Goal: Task Accomplishment & Management: Manage account settings

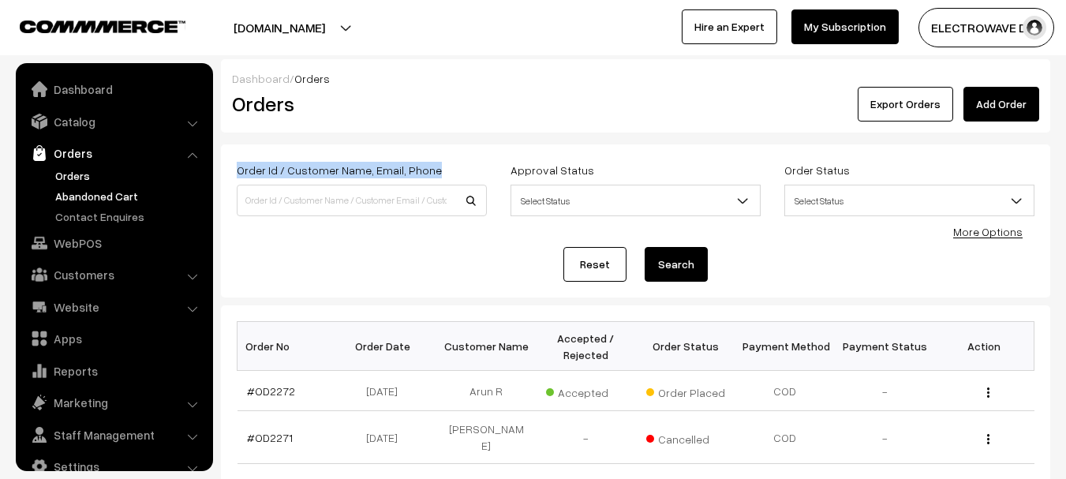
scroll to position [25, 0]
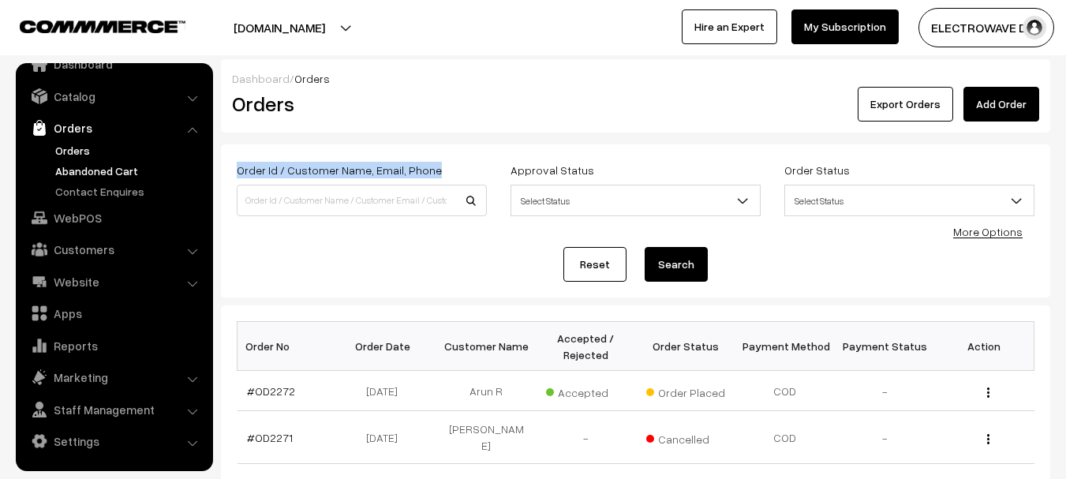
click at [66, 174] on link "Abandoned Cart" at bounding box center [129, 171] width 156 height 17
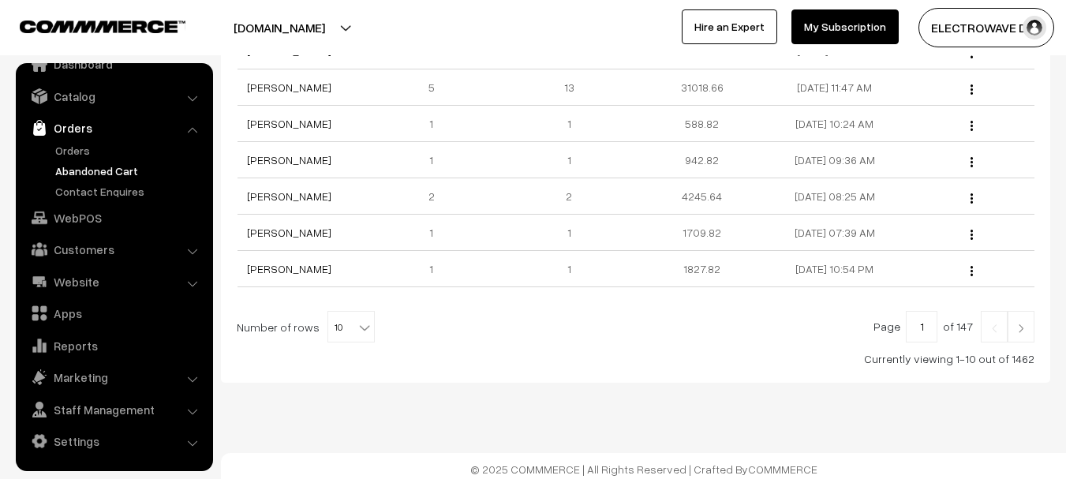
scroll to position [427, 0]
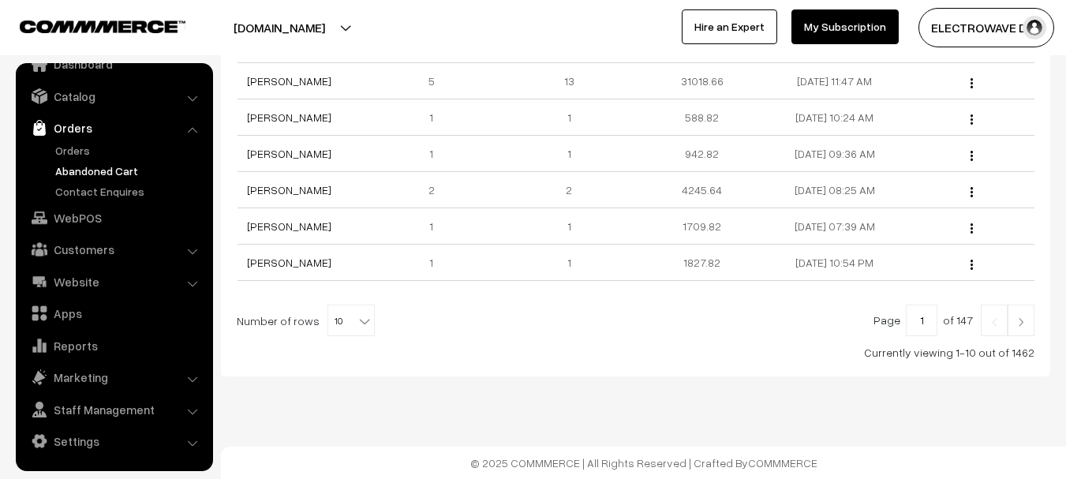
click at [357, 326] on b at bounding box center [365, 321] width 16 height 16
select select "80"
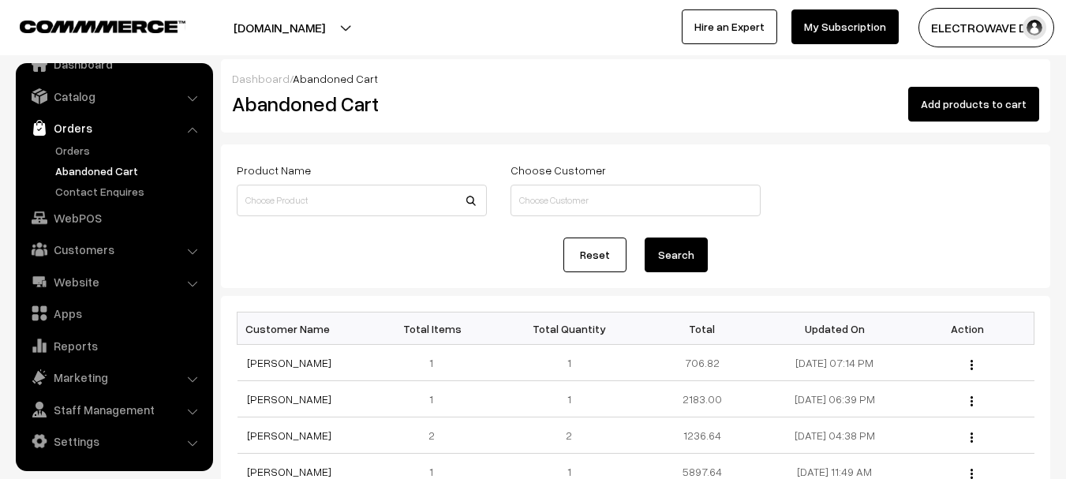
scroll to position [1646, 0]
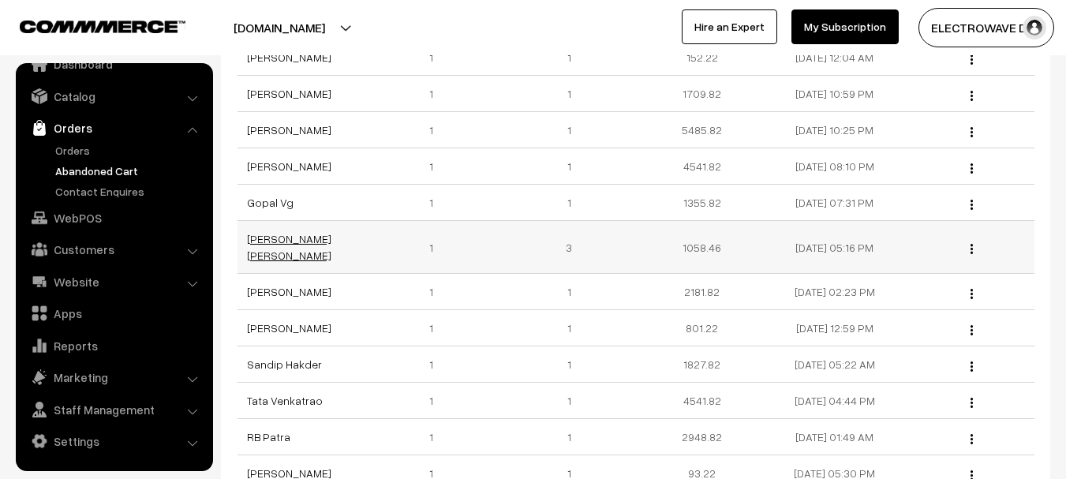
click at [255, 244] on link "[PERSON_NAME] [PERSON_NAME]" at bounding box center [289, 247] width 84 height 30
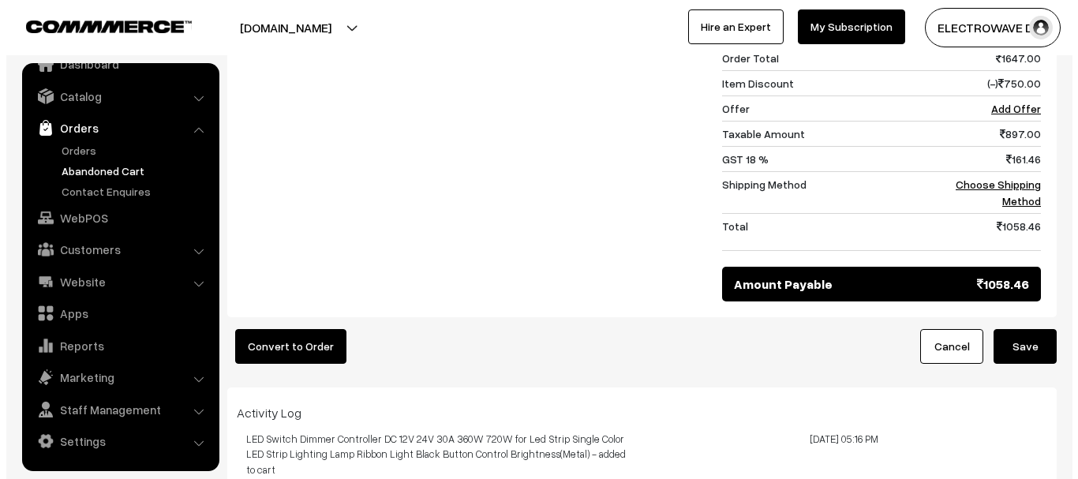
scroll to position [710, 0]
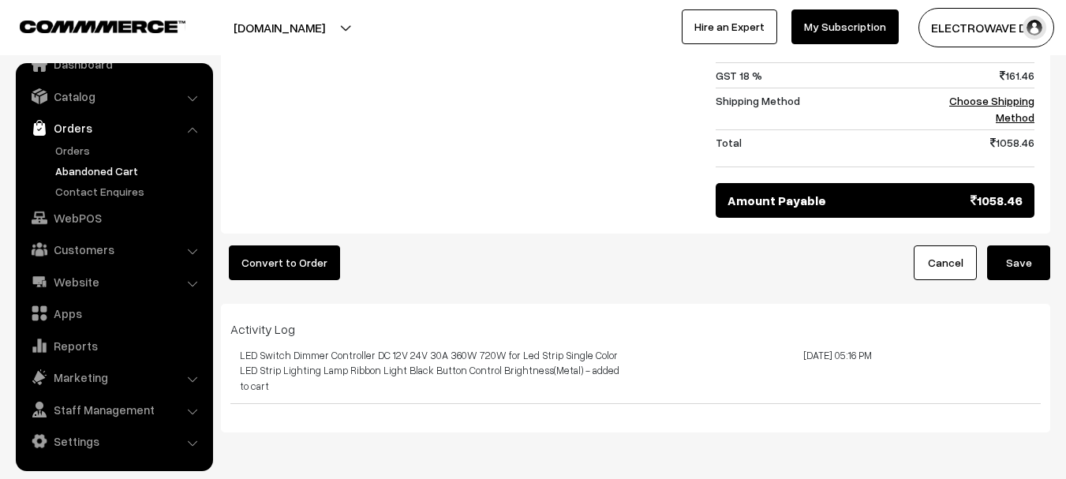
click at [291, 246] on button "Convert to Order" at bounding box center [284, 263] width 111 height 35
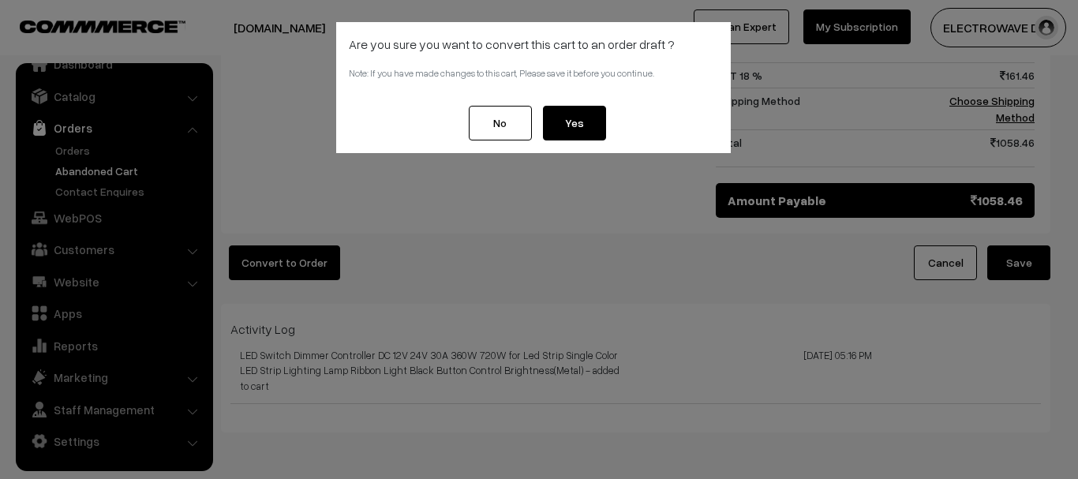
click at [574, 123] on button "Yes" at bounding box center [574, 123] width 63 height 35
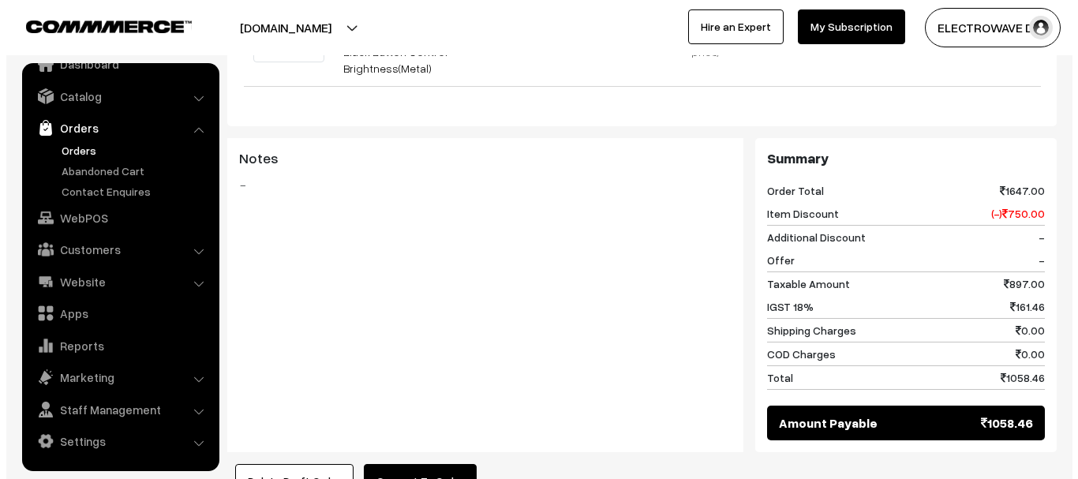
scroll to position [632, 0]
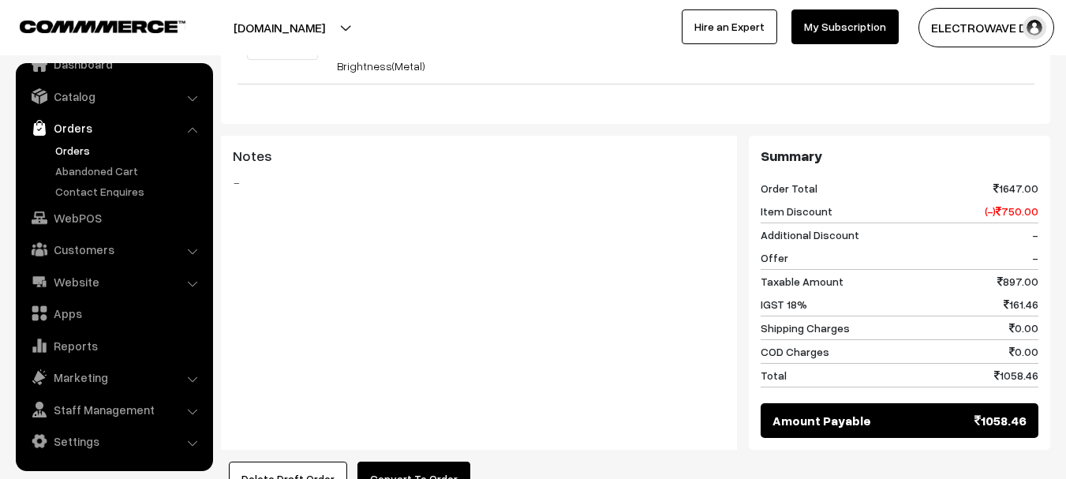
click at [394, 462] on button "Convert To Order" at bounding box center [414, 479] width 113 height 35
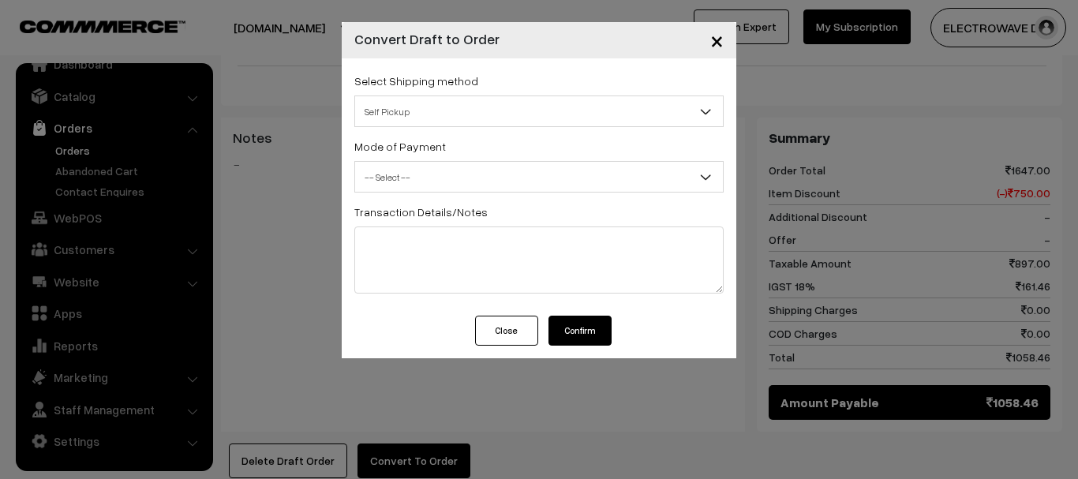
click at [460, 124] on span "Self Pickup" at bounding box center [539, 112] width 368 height 28
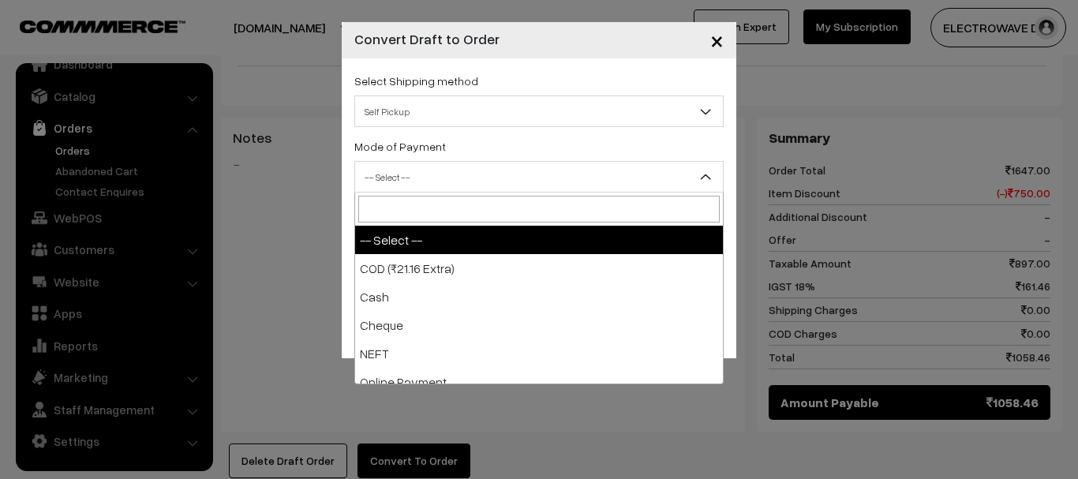
click at [470, 182] on span "-- Select --" at bounding box center [539, 177] width 368 height 28
click at [474, 140] on div "Mode of Payment -- Select -- COD (₹21.16 Extra) Cash -- Select --" at bounding box center [538, 165] width 369 height 56
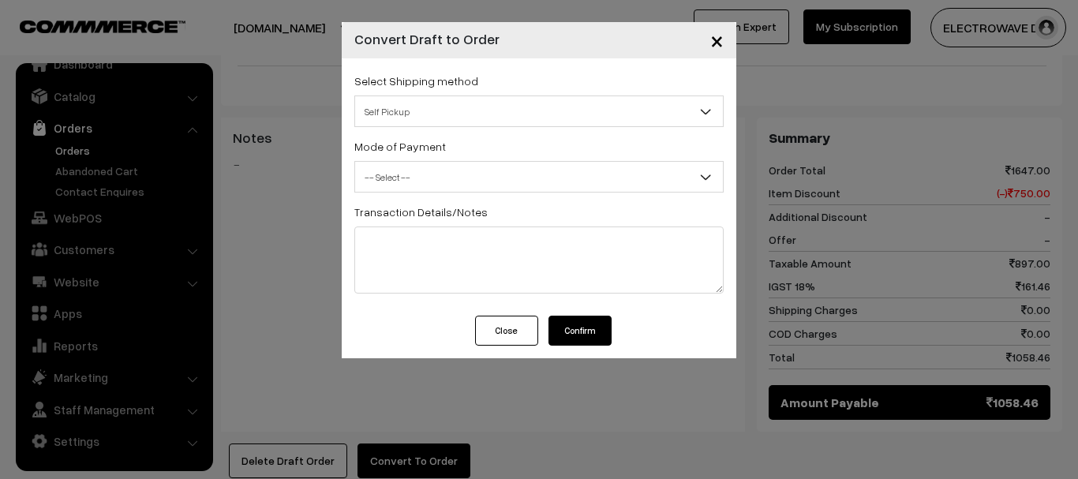
click at [490, 114] on span "Self Pickup" at bounding box center [539, 112] width 368 height 28
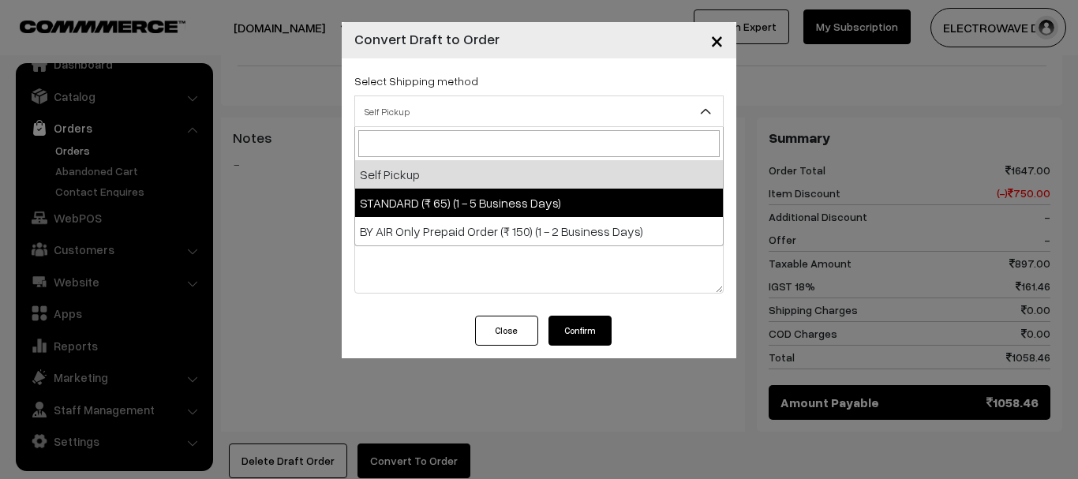
select select "EX1"
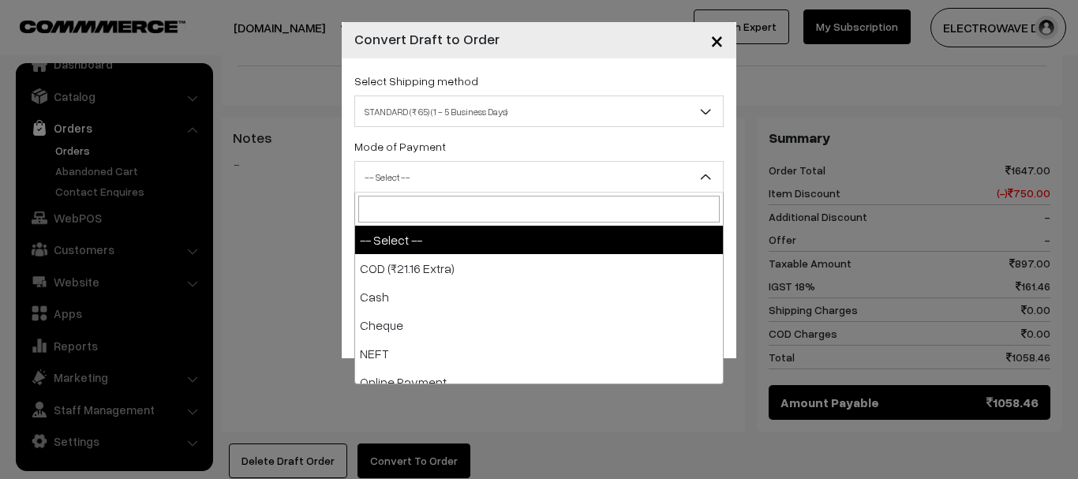
click at [480, 177] on span "-- Select --" at bounding box center [539, 177] width 368 height 28
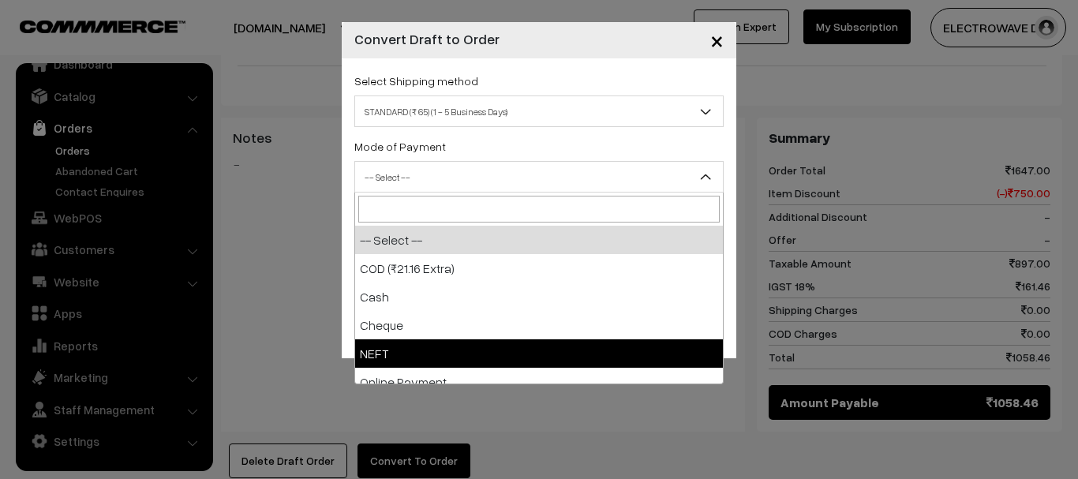
scroll to position [69, 0]
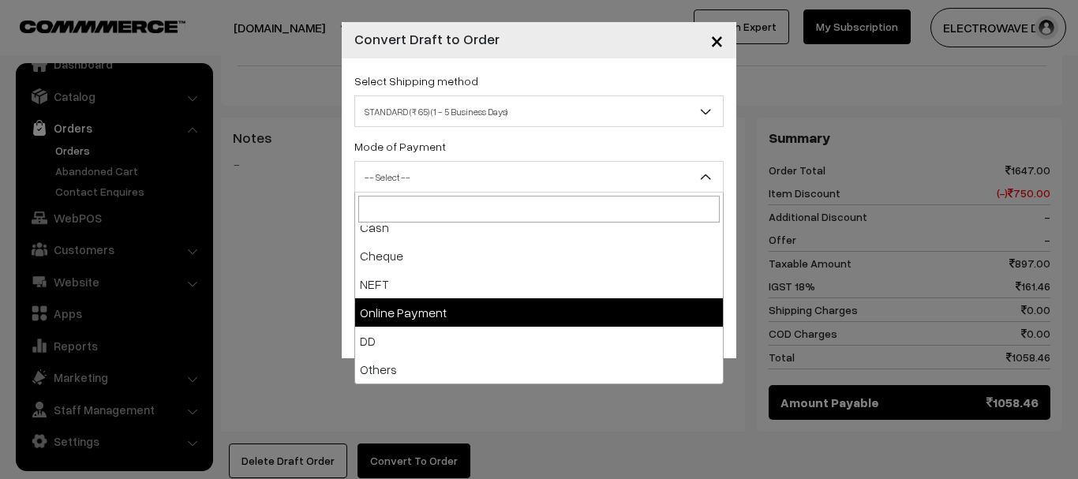
select select "5"
checkbox input "true"
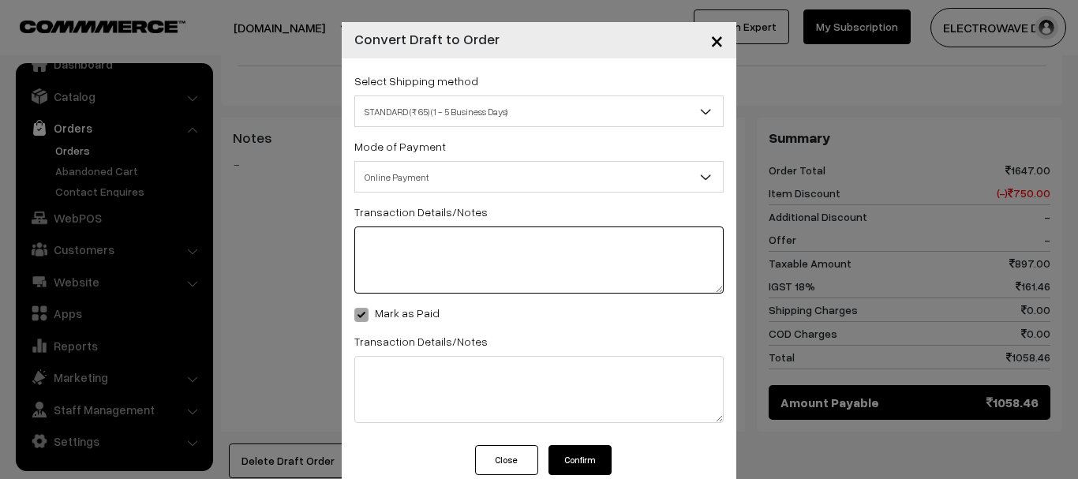
click at [438, 263] on textarea at bounding box center [538, 260] width 369 height 67
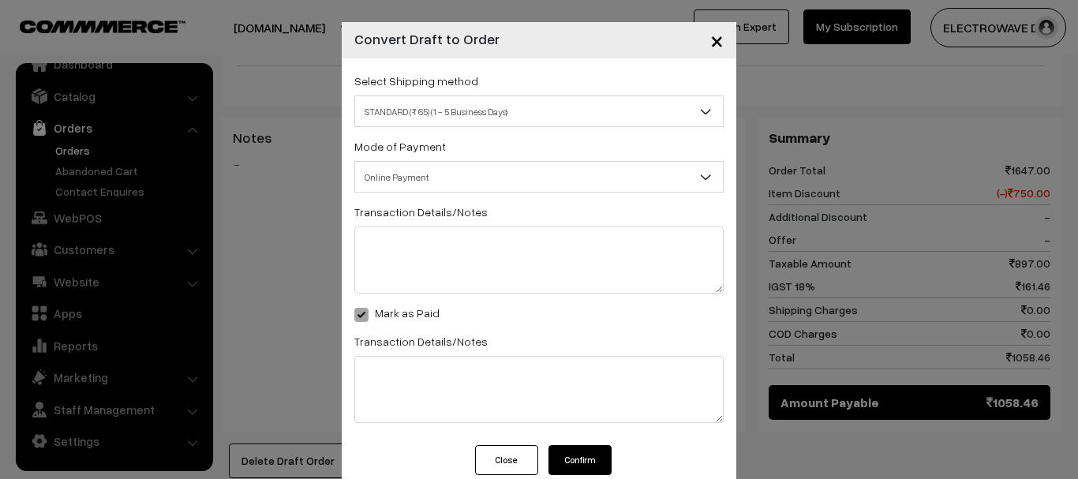
click at [581, 459] on button "Confirm" at bounding box center [580, 460] width 63 height 30
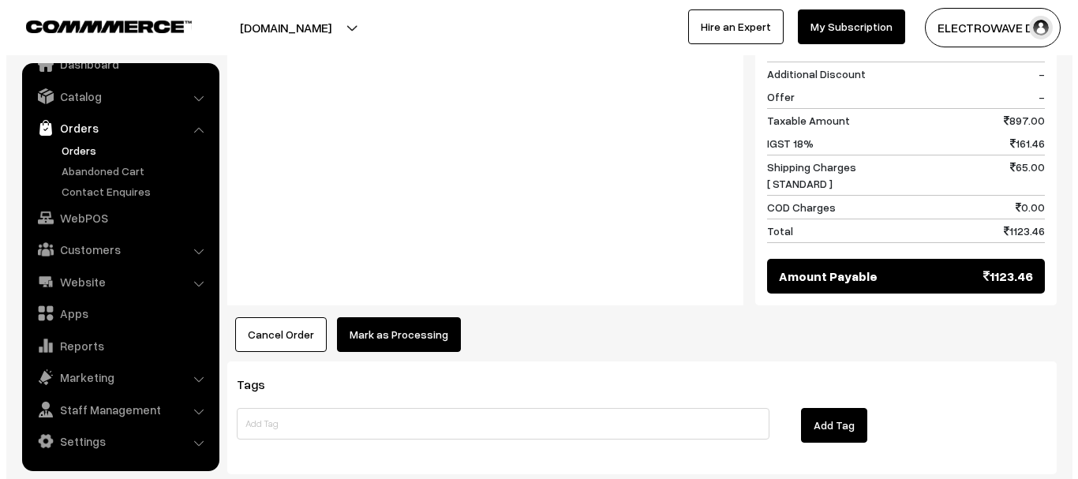
scroll to position [853, 0]
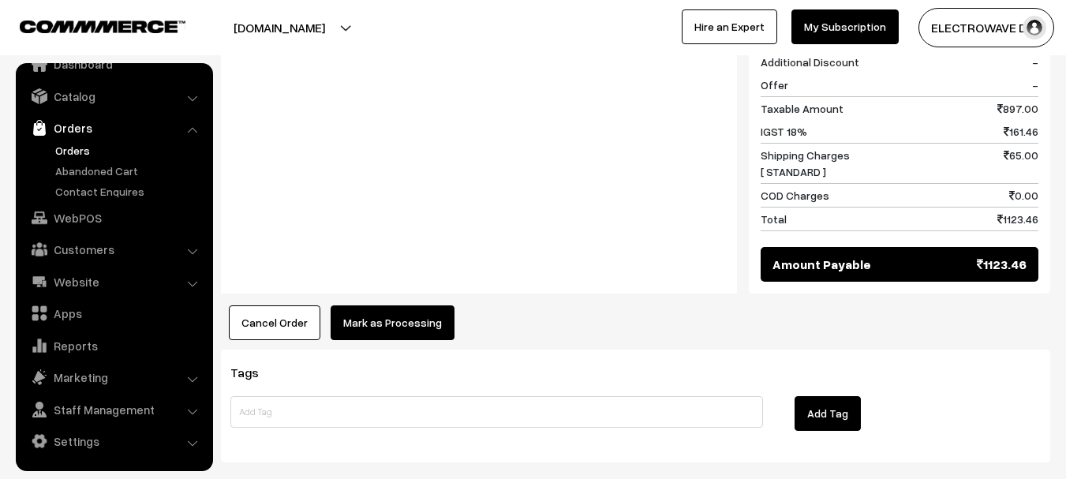
click at [368, 305] on button "Mark as Processing" at bounding box center [393, 322] width 124 height 35
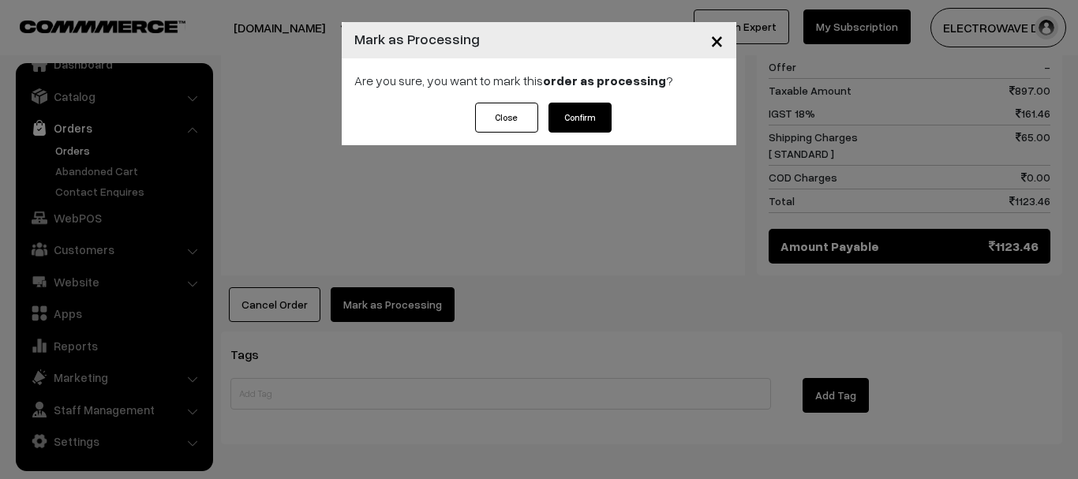
click at [587, 110] on button "Confirm" at bounding box center [580, 118] width 63 height 30
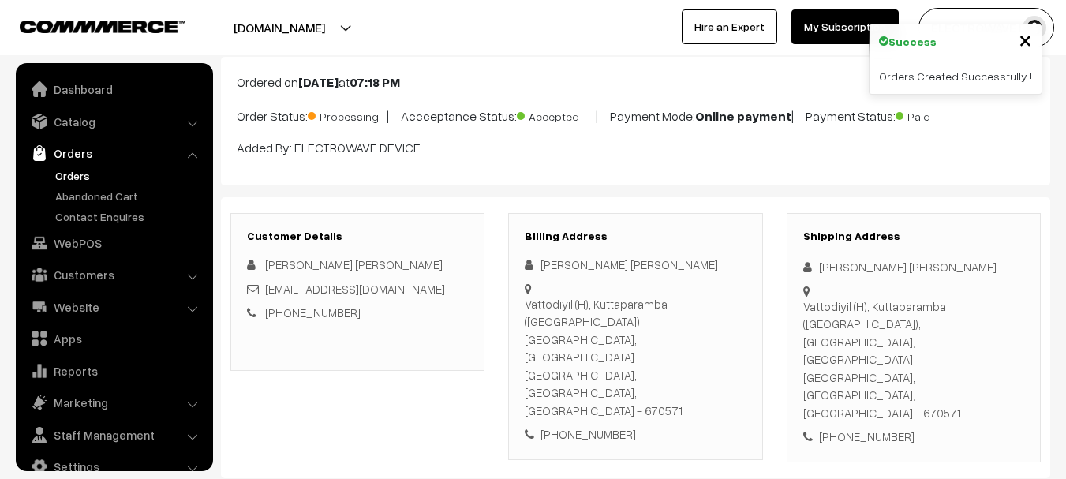
scroll to position [25, 0]
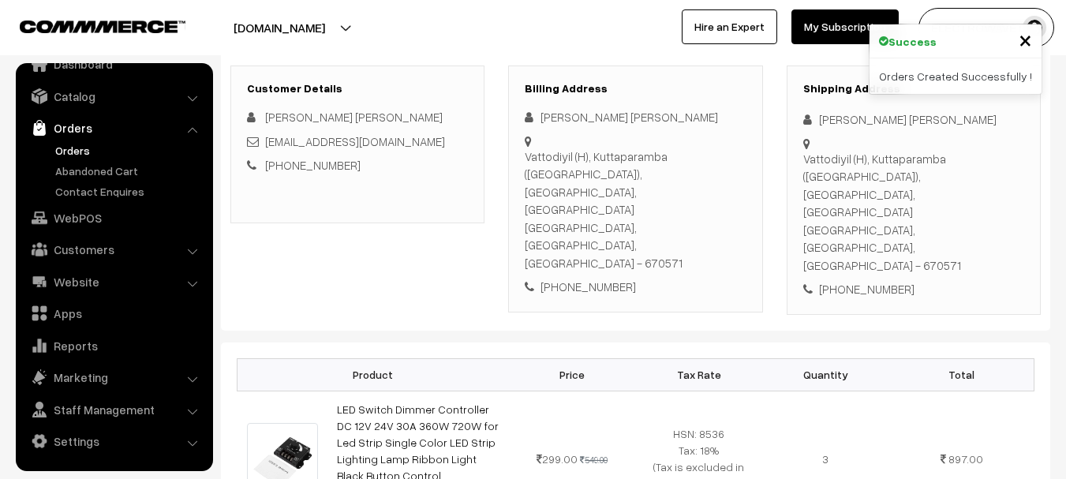
click at [857, 280] on div "[PHONE_NUMBER]" at bounding box center [914, 289] width 221 height 18
click at [858, 280] on div "[PHONE_NUMBER]" at bounding box center [914, 289] width 221 height 18
copy div "9656366746"
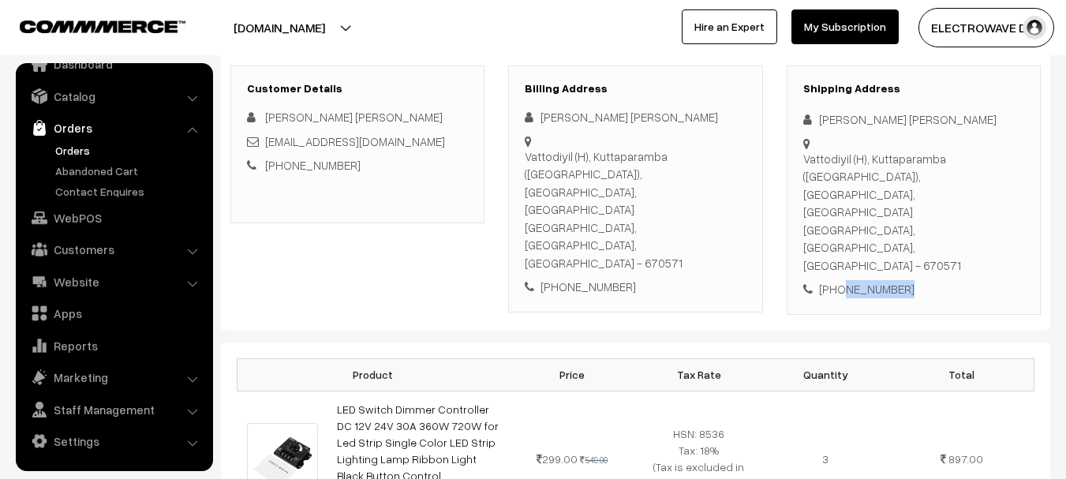
scroll to position [0, 0]
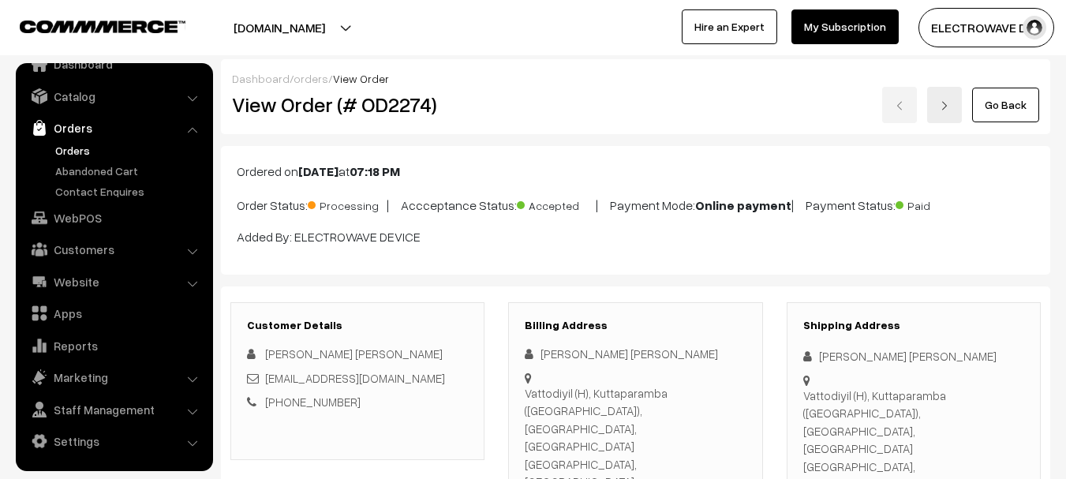
click at [404, 113] on h2 "View Order (# OD2274)" at bounding box center [358, 104] width 253 height 24
copy h2 "OD2274"
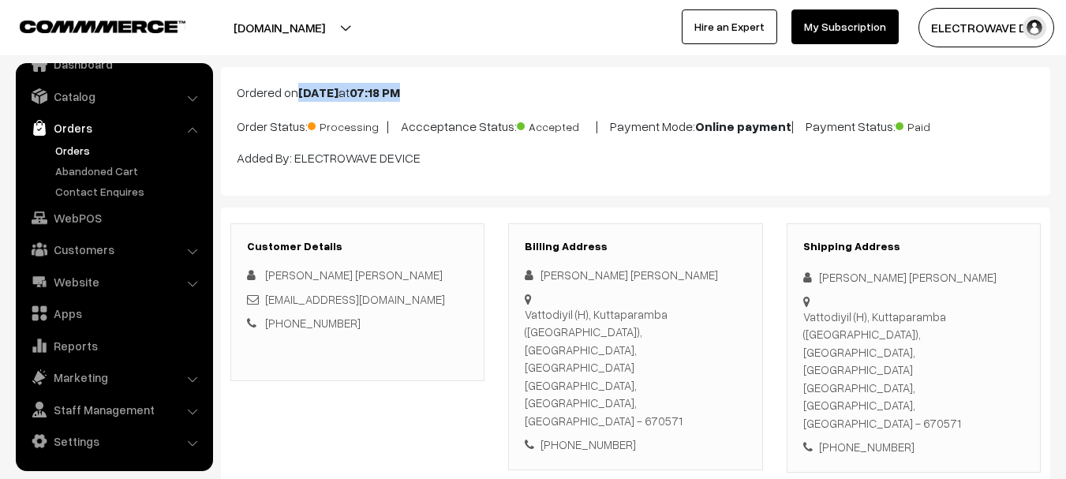
copy p "rdered on Sep 16, 2025 at 07:18 PM"
drag, startPoint x: 244, startPoint y: 96, endPoint x: 474, endPoint y: 96, distance: 230.5
click at [474, 96] on p "Ordered on Sep 16, 2025 at 07:18 PM" at bounding box center [636, 92] width 798 height 19
click at [344, 78] on div "Ordered on Sep 16, 2025 at 07:18 PM Order Status: Processing | Accceptance Stat…" at bounding box center [636, 131] width 830 height 129
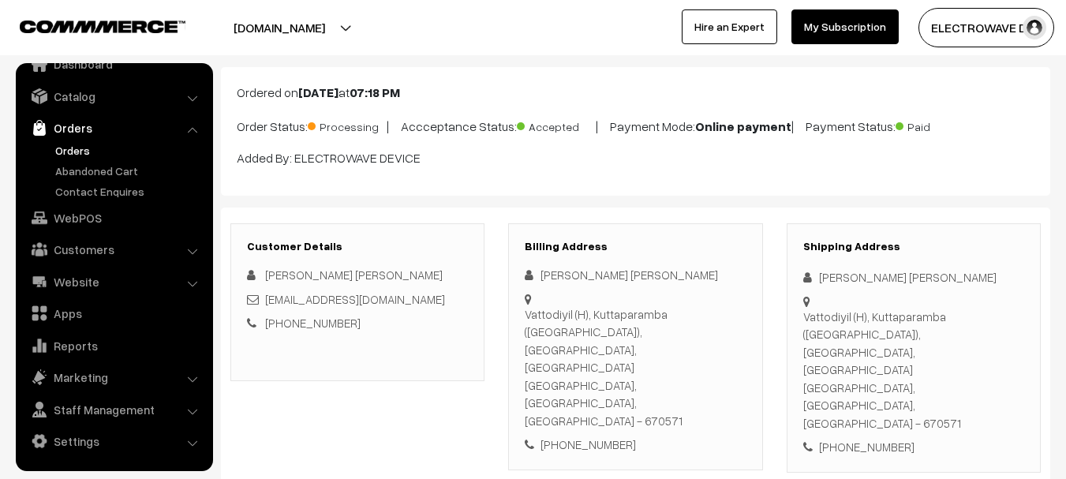
click at [329, 104] on div "Ordered on Sep 16, 2025 at 07:18 PM Order Status: Processing | Accceptance Stat…" at bounding box center [636, 131] width 830 height 129
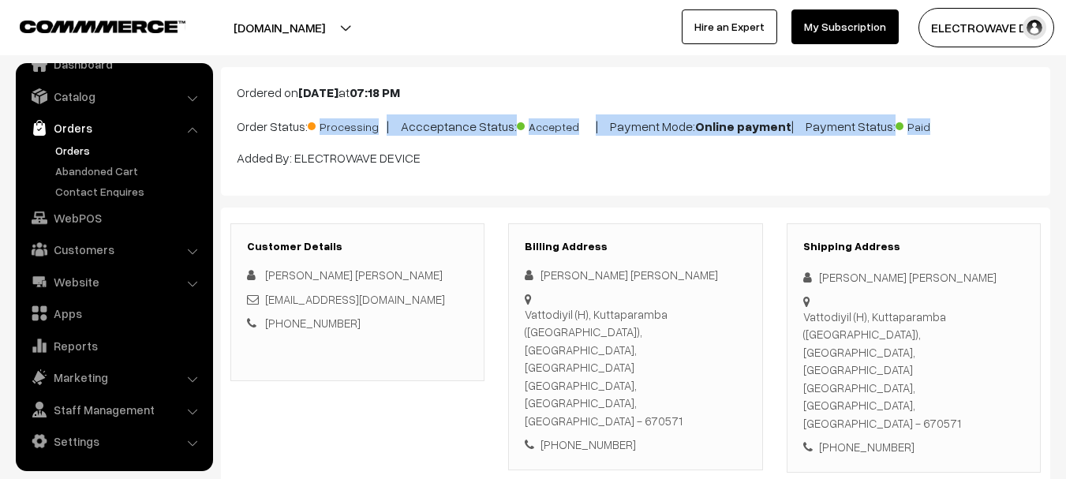
click at [329, 104] on div "Ordered on Sep 16, 2025 at 07:18 PM Order Status: Processing | Accceptance Stat…" at bounding box center [636, 131] width 830 height 129
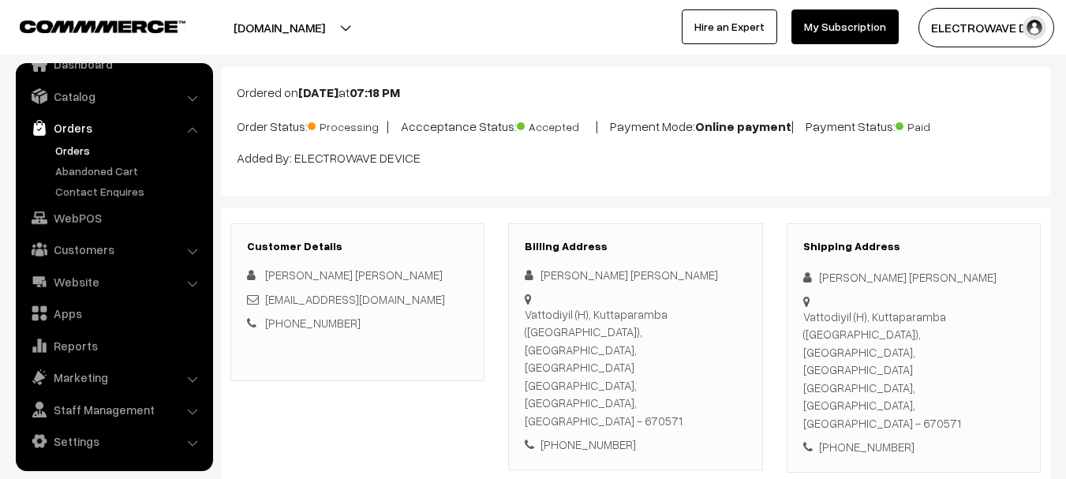
click at [335, 94] on b "[DATE]" at bounding box center [318, 92] width 40 height 16
click at [335, 93] on b "[DATE]" at bounding box center [318, 92] width 40 height 16
click at [335, 93] on b "Sep 16, 2025" at bounding box center [318, 92] width 40 height 16
copy div "Ordered on Sep 16, 2025 at 07:18 PM"
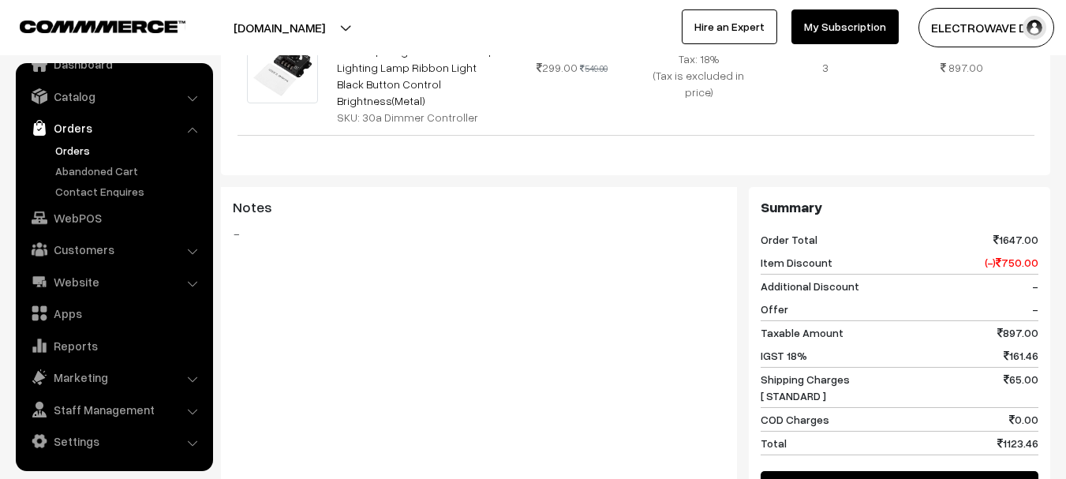
scroll to position [632, 0]
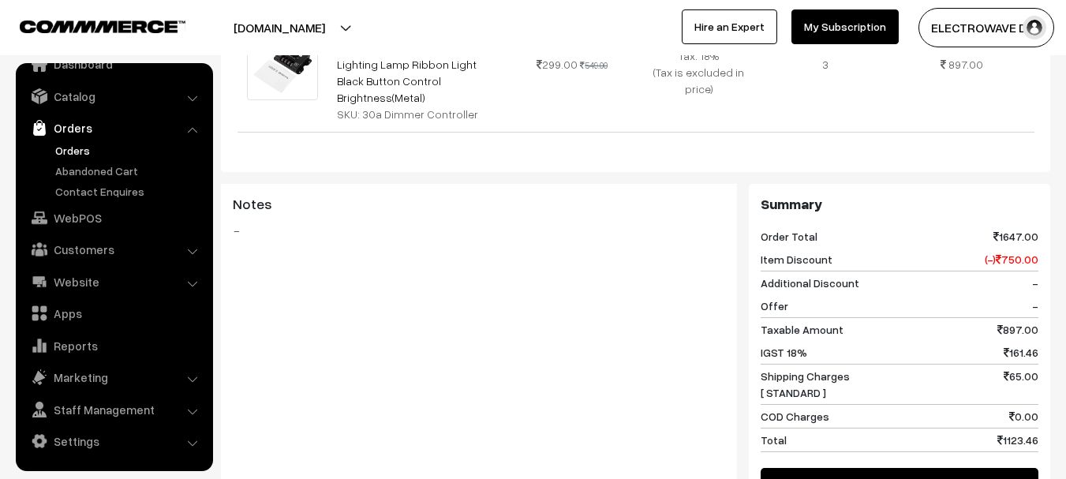
copy div "Total 1123.4"
copy div "Total 1123.46"
drag, startPoint x: 805, startPoint y: 353, endPoint x: 1043, endPoint y: 349, distance: 237.6
click at [1042, 350] on div "Summary Order Total 1647.00 Item Discount (-) 750.00 Additional Discount - Offe…" at bounding box center [900, 349] width 302 height 331
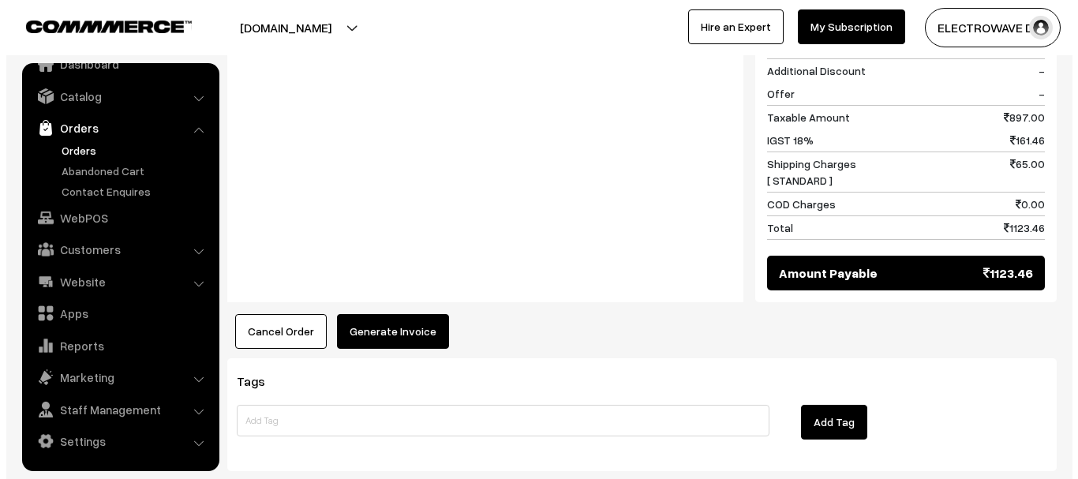
scroll to position [851, 0]
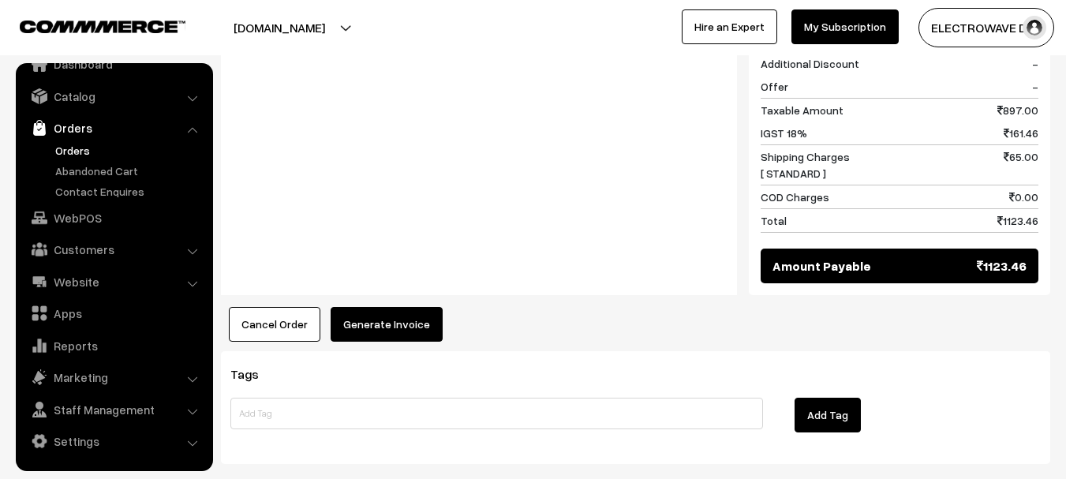
click at [382, 307] on button "Generate Invoice" at bounding box center [387, 324] width 112 height 35
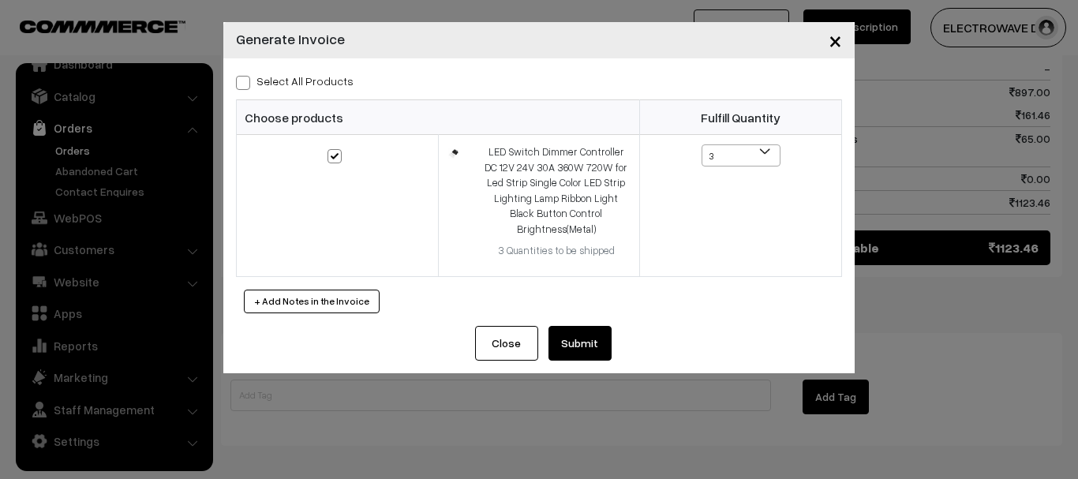
click at [590, 333] on button "Submit" at bounding box center [580, 343] width 63 height 35
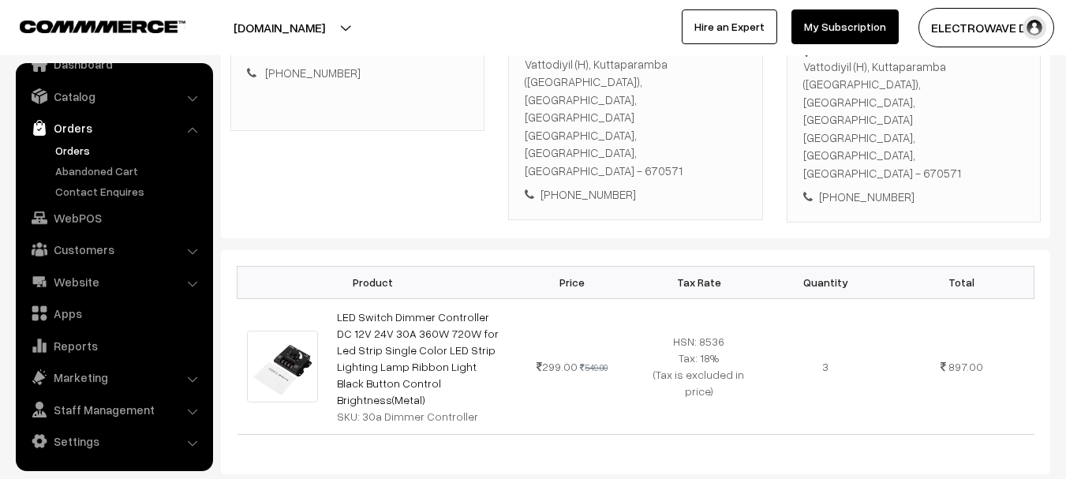
scroll to position [141, 0]
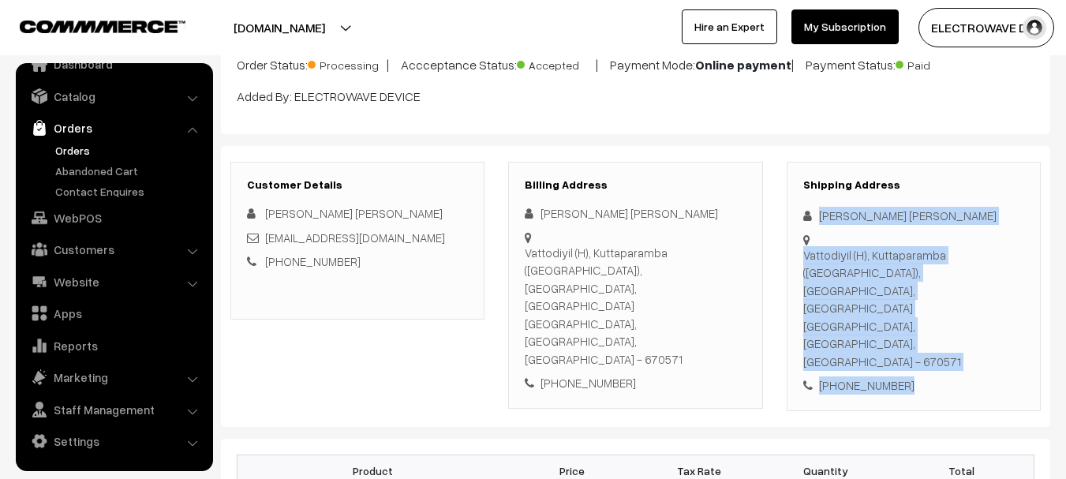
copy div "[PERSON_NAME] [PERSON_NAME] Vattodiyil (H), Kuttaparamba ([GEOGRAPHIC_DATA]), […"
drag, startPoint x: 808, startPoint y: 215, endPoint x: 931, endPoint y: 332, distance: 169.7
click at [931, 332] on div "Shipping Address [PERSON_NAME] [PERSON_NAME] Vattodiyil (H), [GEOGRAPHIC_DATA] …" at bounding box center [914, 286] width 254 height 249
click at [88, 153] on link "Orders" at bounding box center [129, 150] width 156 height 17
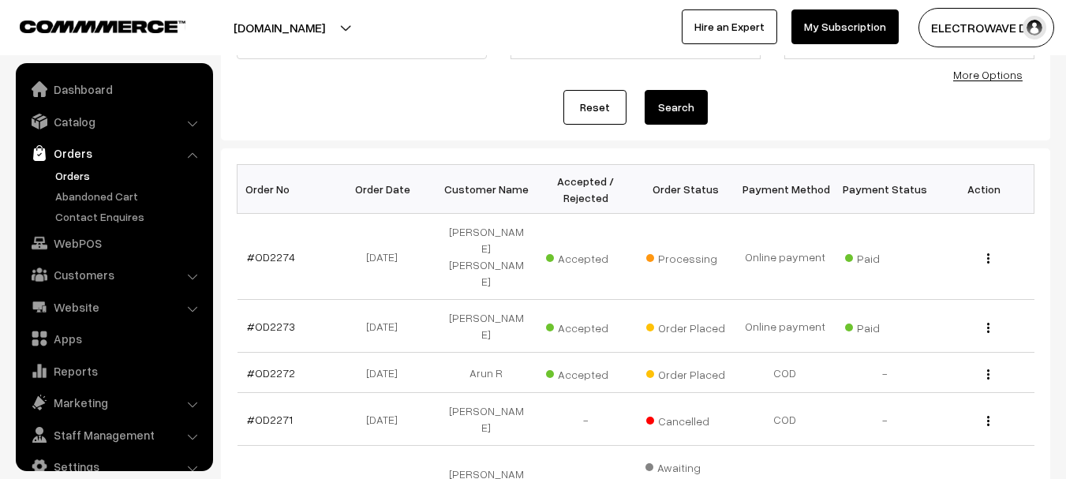
scroll to position [25, 0]
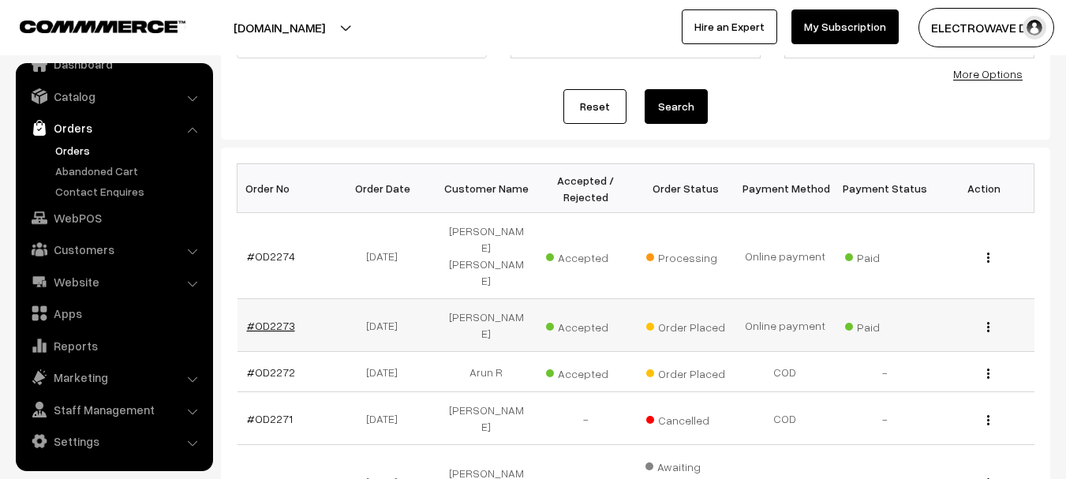
click at [251, 319] on link "#OD2273" at bounding box center [271, 325] width 48 height 13
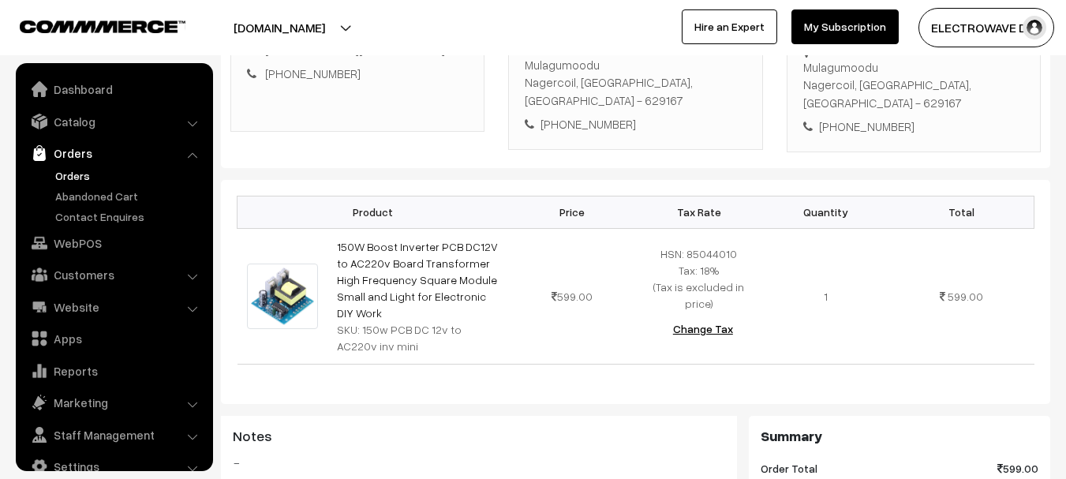
scroll to position [25, 0]
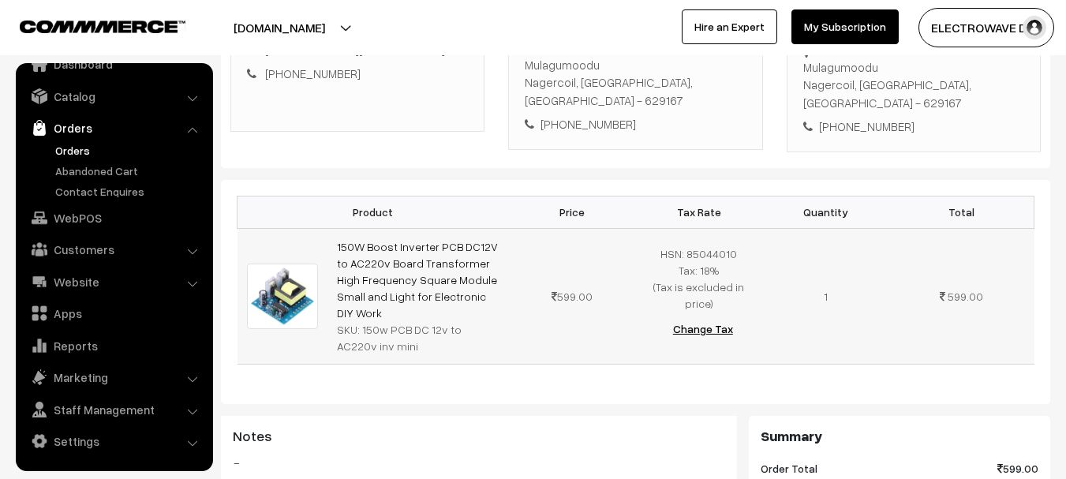
drag, startPoint x: 359, startPoint y: 296, endPoint x: 474, endPoint y: 320, distance: 117.7
click at [474, 320] on td "150W Boost Inverter PCB DC12V to AC220v Board Transformer High Frequency Square…" at bounding box center [419, 296] width 182 height 136
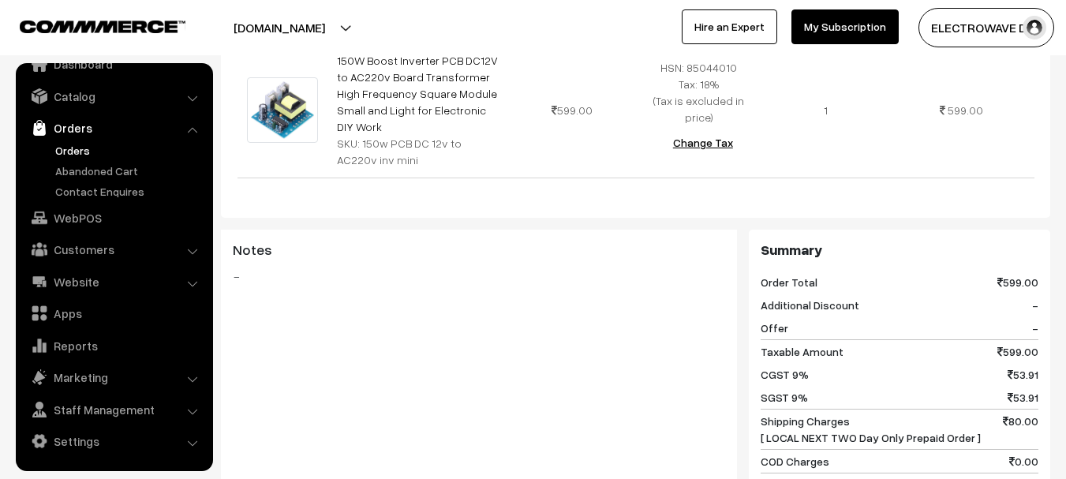
scroll to position [186, 0]
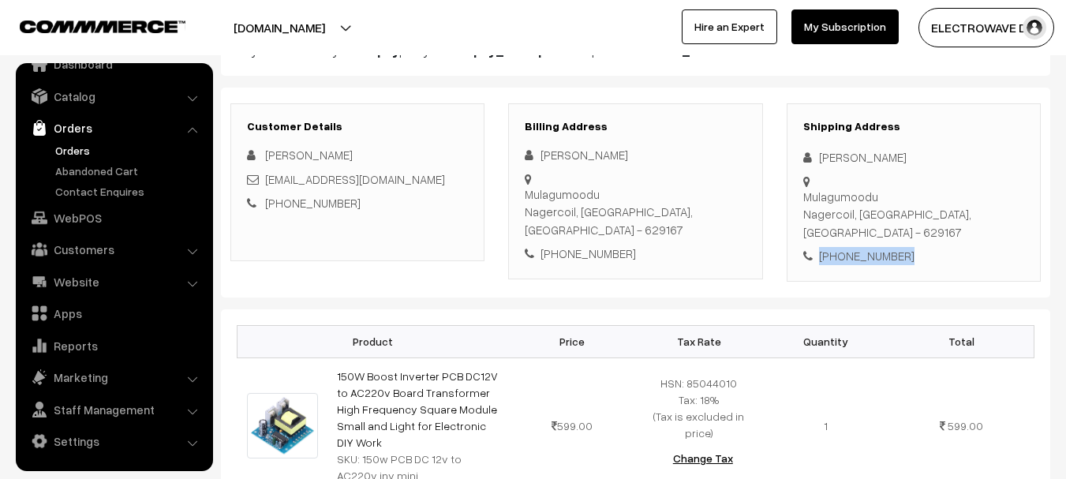
drag, startPoint x: 911, startPoint y: 231, endPoint x: 793, endPoint y: 231, distance: 118.4
click at [793, 231] on div "Shipping Address Aganya Aganya Mulagumoodu Nagercoil, Tamil Nadu, India - 62916…" at bounding box center [914, 192] width 254 height 178
copy div "+91 9344410133"
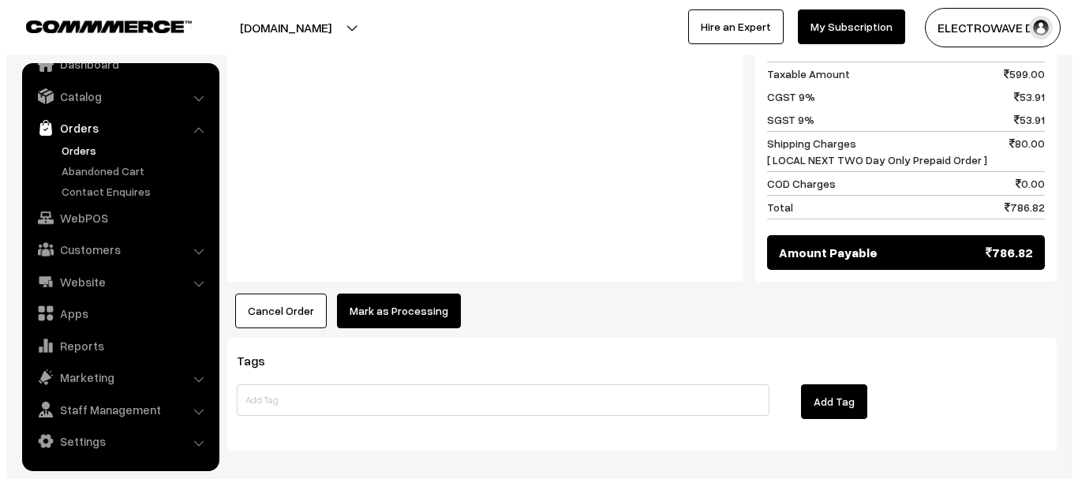
scroll to position [818, 0]
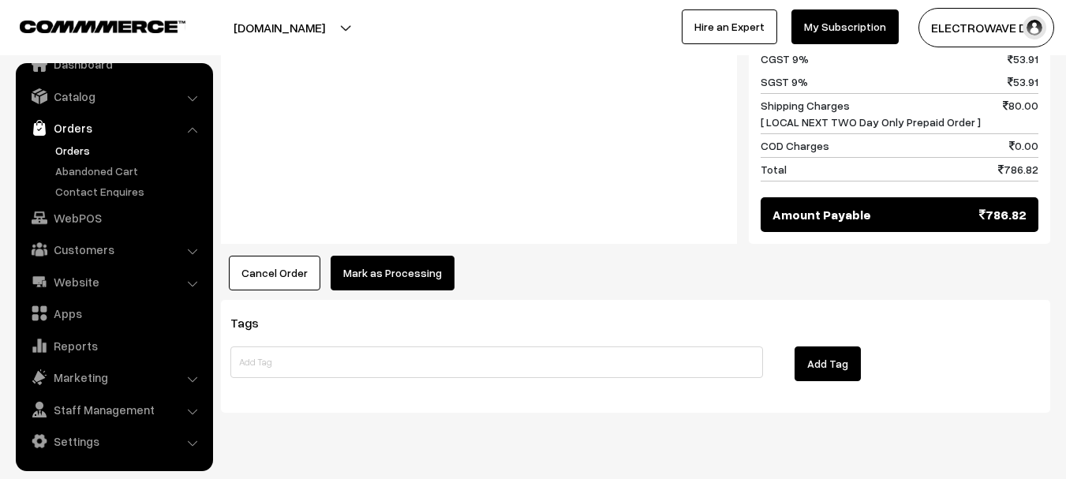
click at [290, 256] on button "Cancel Order" at bounding box center [275, 273] width 92 height 35
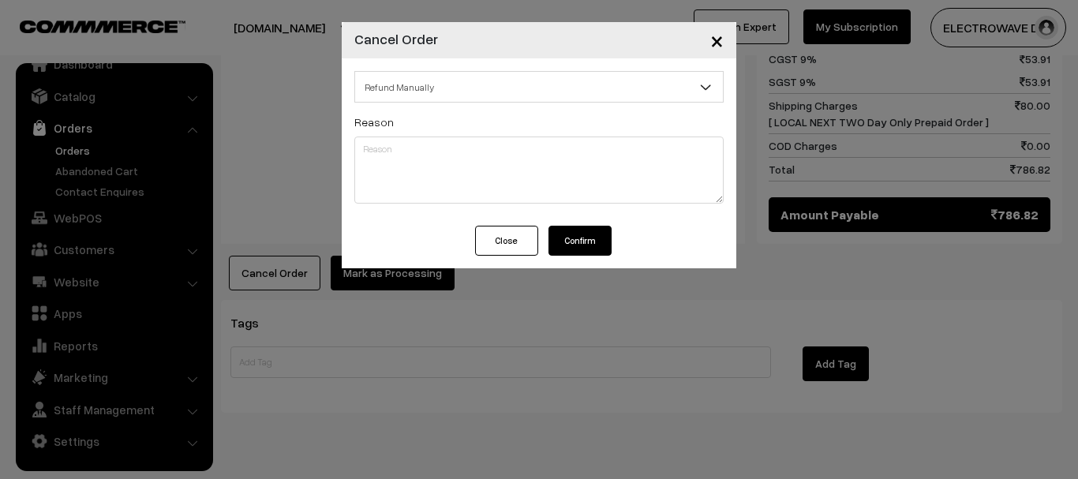
click at [582, 241] on button "Confirm" at bounding box center [580, 241] width 63 height 30
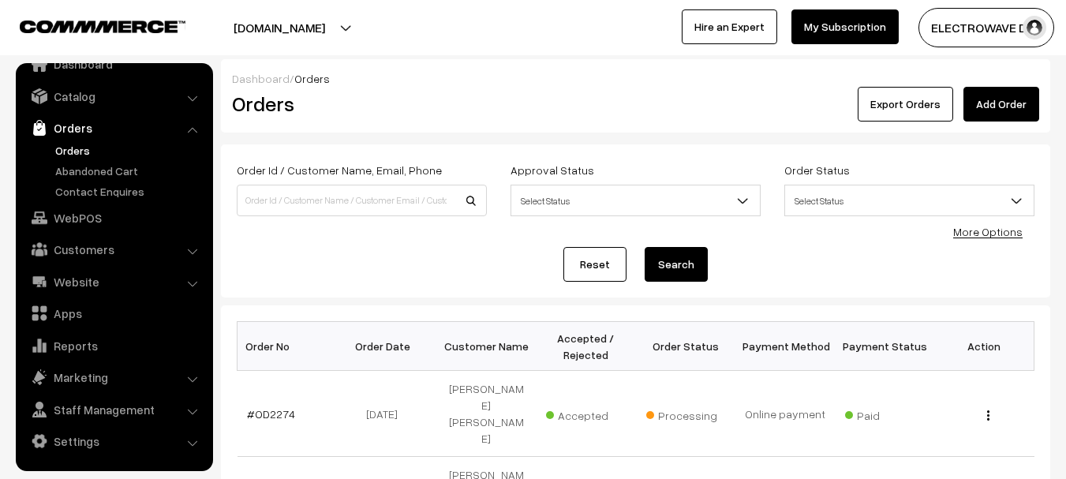
click at [328, 21] on button "[DOMAIN_NAME]" at bounding box center [279, 27] width 202 height 39
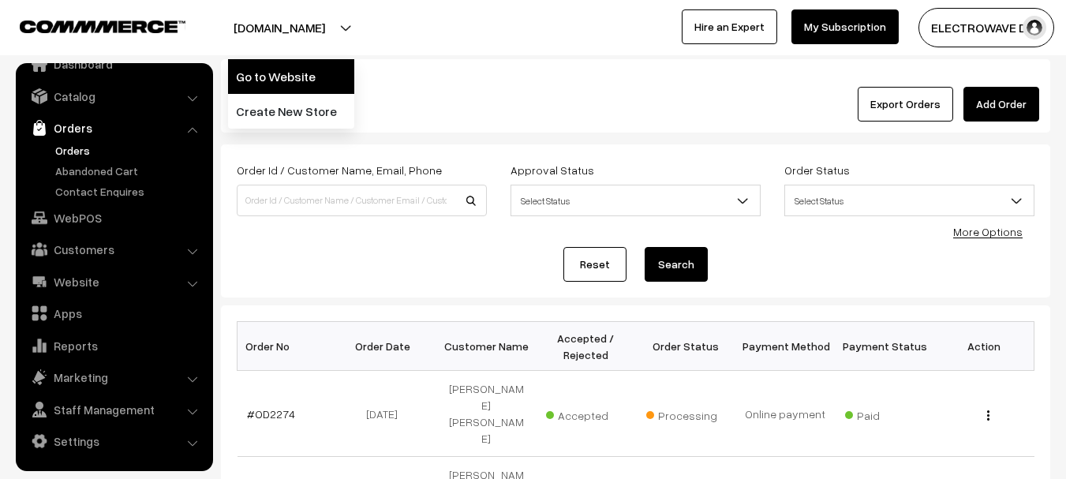
click at [311, 62] on link "Go to Website" at bounding box center [291, 76] width 126 height 35
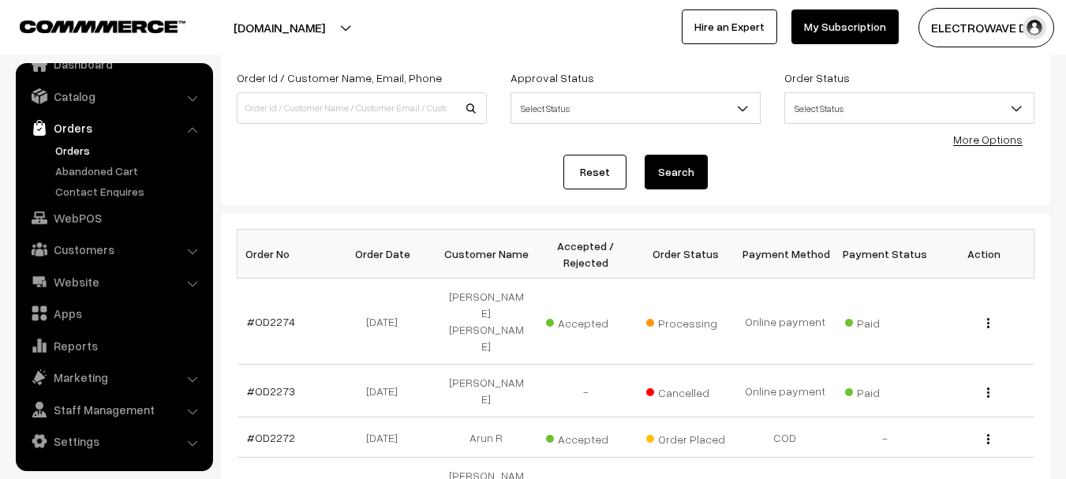
scroll to position [237, 0]
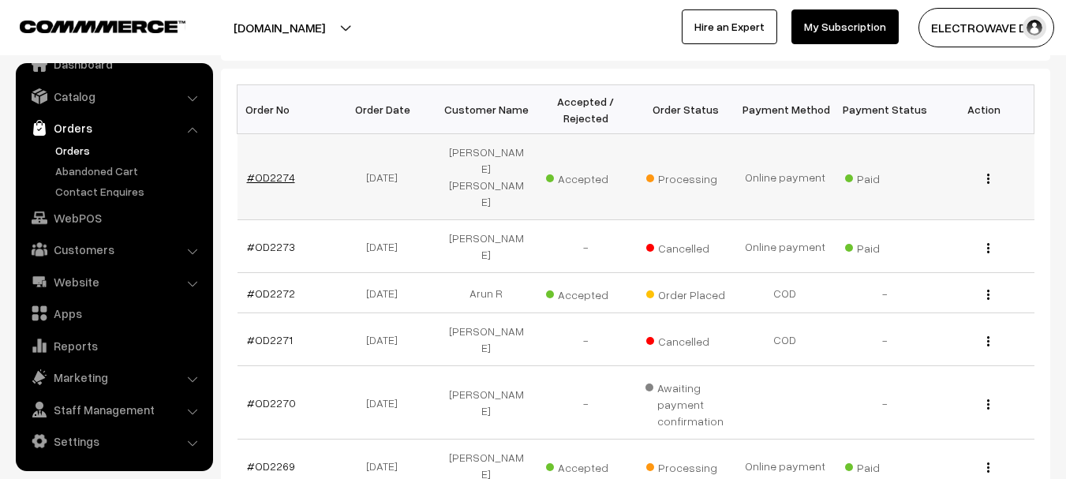
click at [257, 171] on link "#OD2274" at bounding box center [271, 177] width 48 height 13
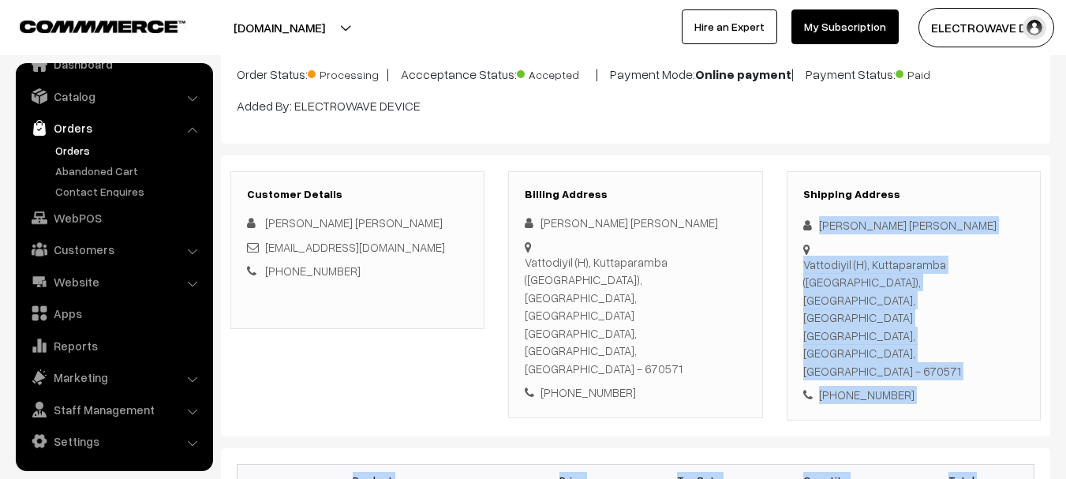
copy div "[PERSON_NAME] [PERSON_NAME] Vattodiyil (H), Kuttaparamba (PO), Alakode,Parappa …"
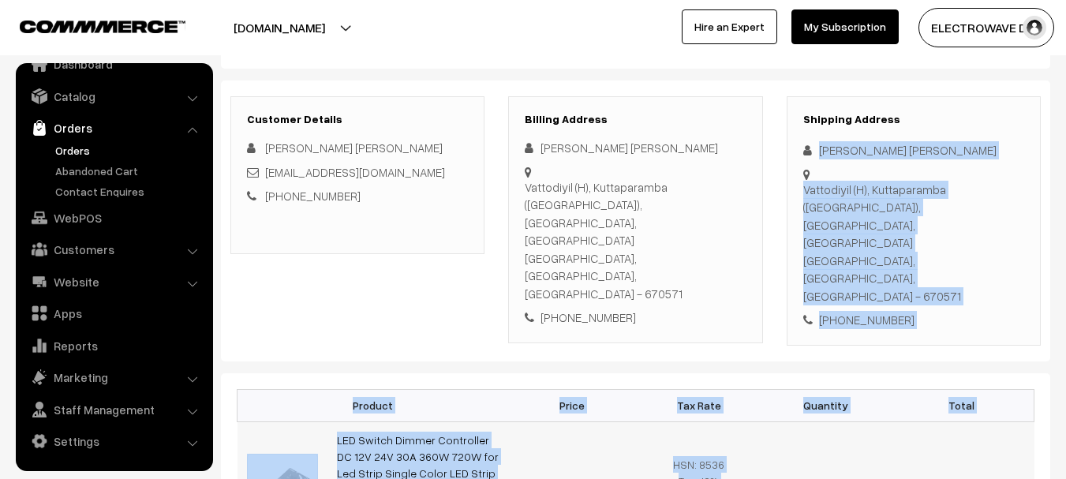
scroll to position [210, 0]
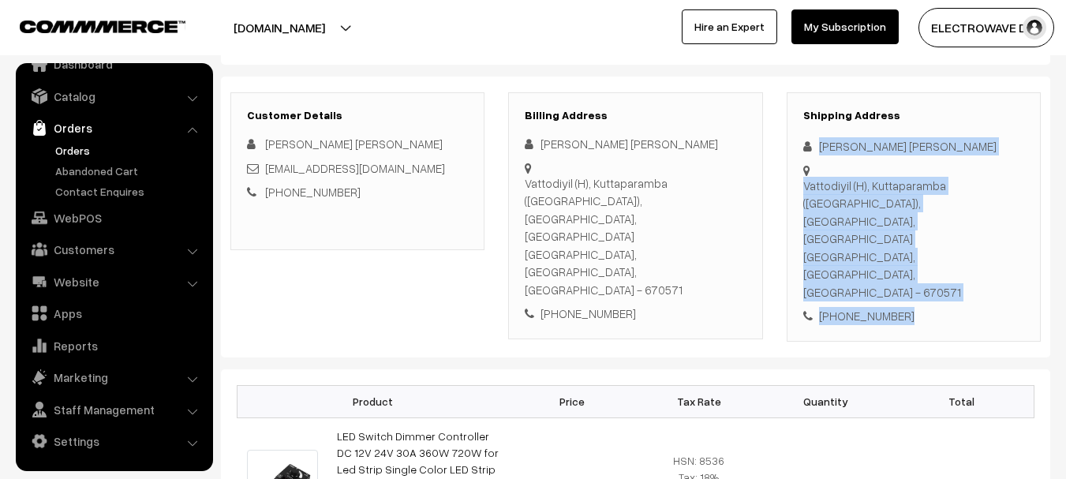
copy div "[PERSON_NAME] [PERSON_NAME] Vattodiyil (H), Kuttaparamba ([GEOGRAPHIC_DATA]), […"
drag, startPoint x: 816, startPoint y: 346, endPoint x: 908, endPoint y: 259, distance: 126.2
click at [908, 259] on div "Shipping Address [PERSON_NAME] [PERSON_NAME] Vattodiyil (H), [GEOGRAPHIC_DATA] …" at bounding box center [914, 216] width 254 height 249
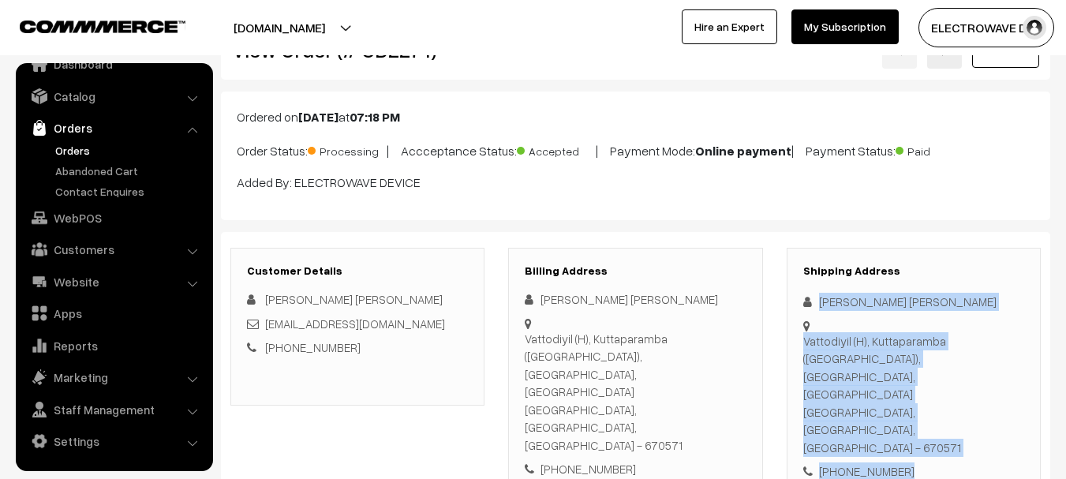
scroll to position [52, 0]
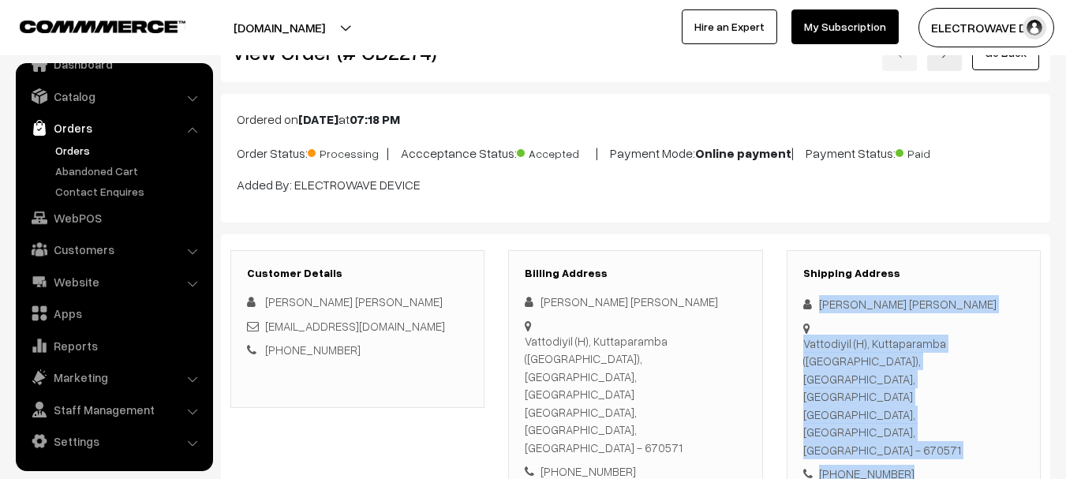
click at [81, 152] on link "Orders" at bounding box center [129, 150] width 156 height 17
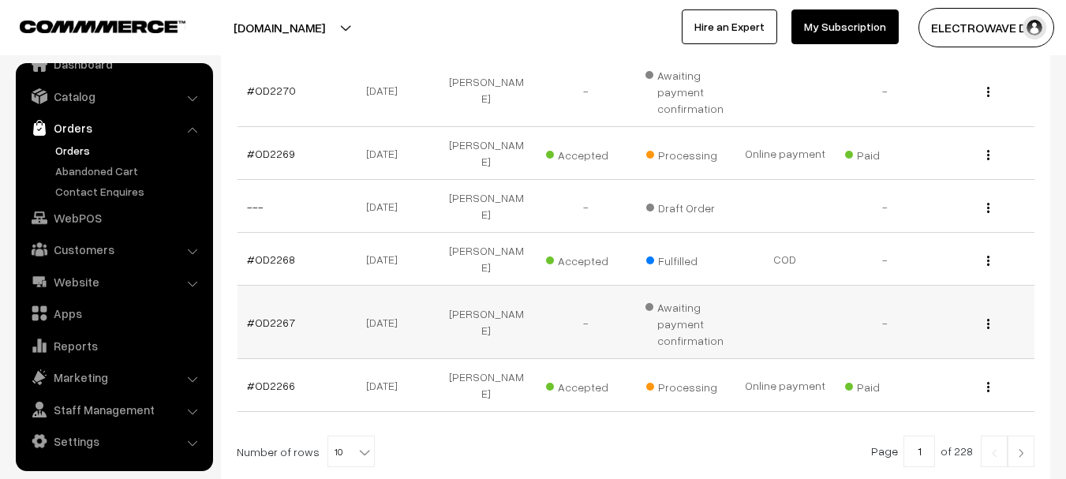
scroll to position [572, 0]
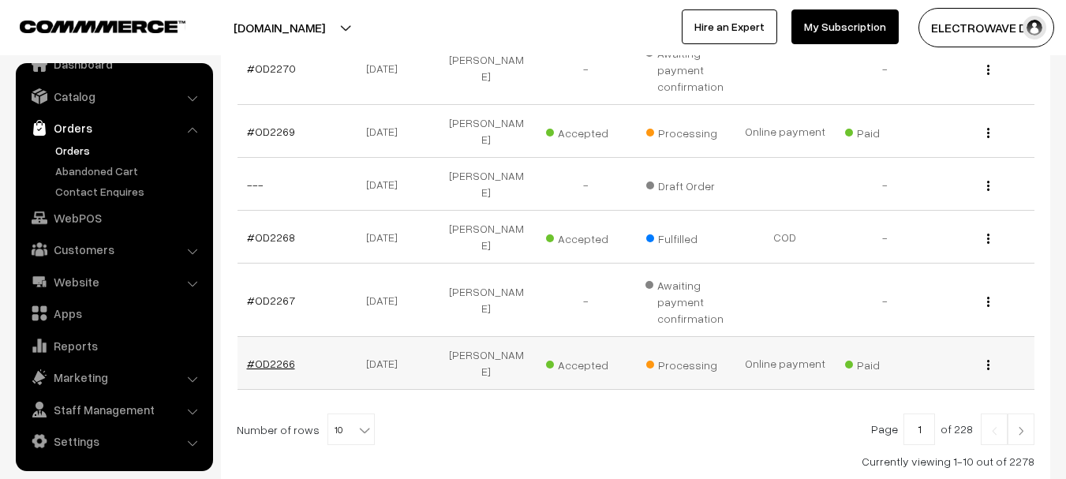
click at [290, 357] on link "#OD2266" at bounding box center [271, 363] width 48 height 13
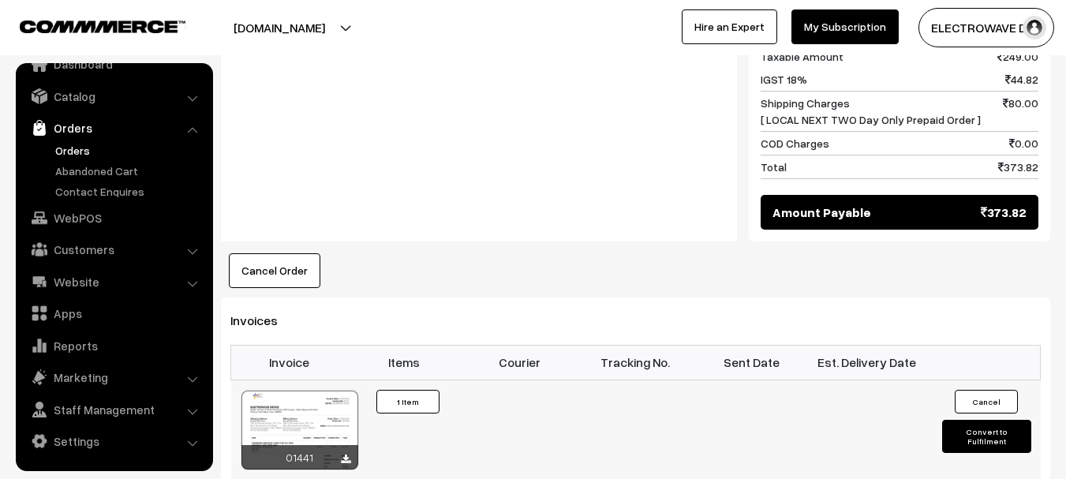
scroll to position [947, 0]
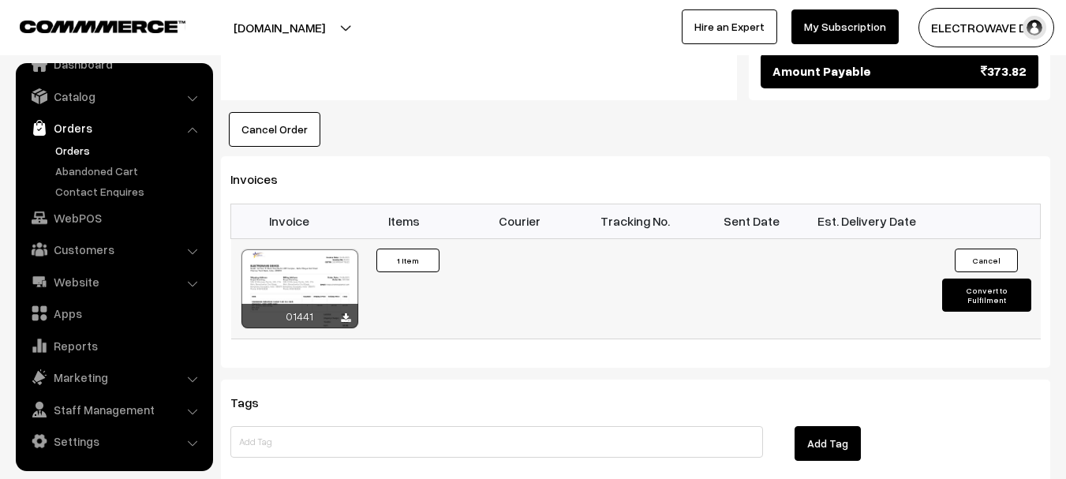
click at [313, 249] on div at bounding box center [300, 288] width 117 height 79
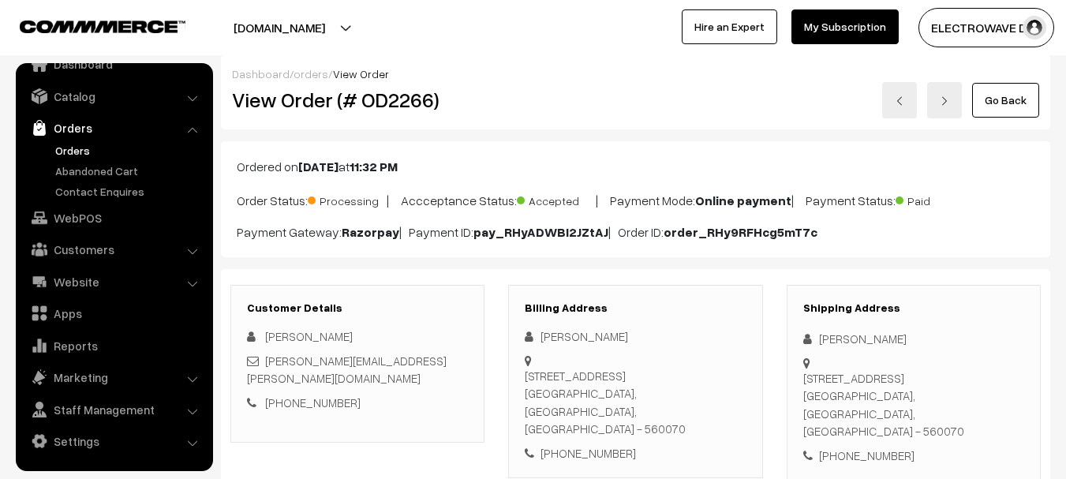
scroll to position [0, 0]
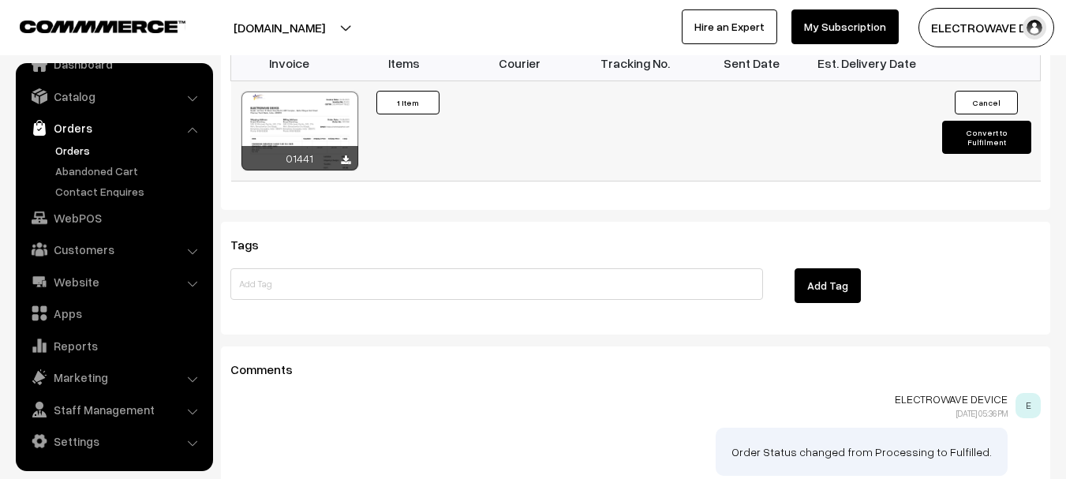
click at [970, 121] on button "Convert to Fulfilment" at bounding box center [987, 137] width 89 height 33
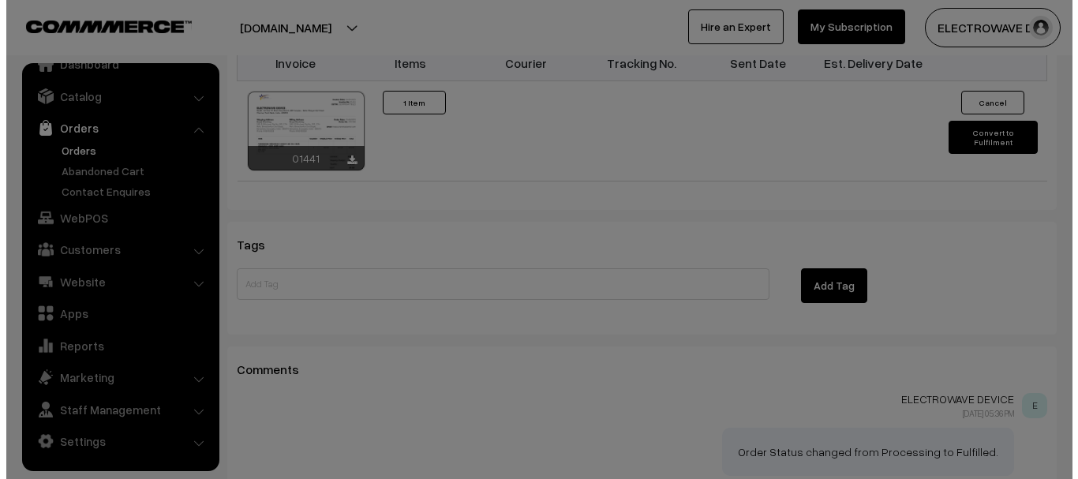
scroll to position [1107, 0]
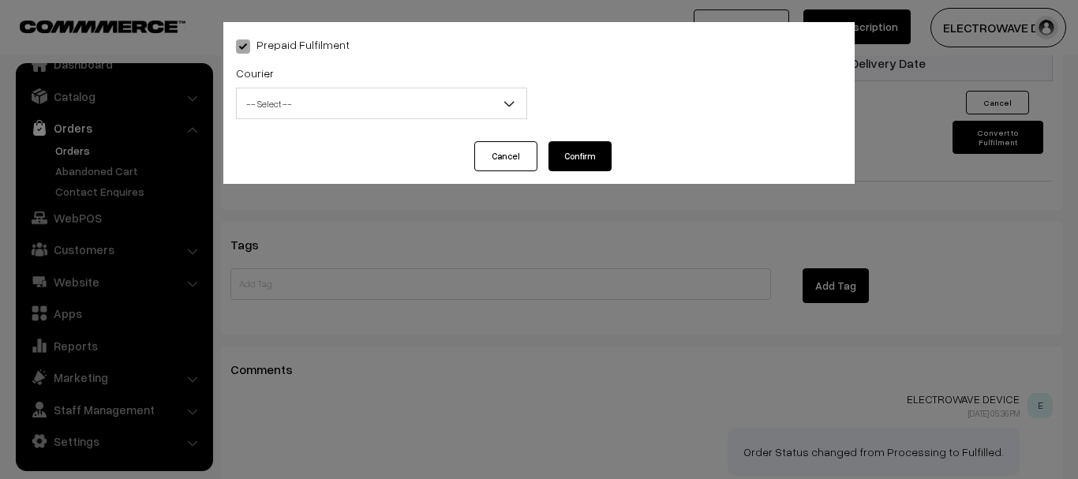
drag, startPoint x: 343, startPoint y: 106, endPoint x: 335, endPoint y: 101, distance: 8.5
click at [339, 105] on span "-- Select --" at bounding box center [382, 104] width 290 height 28
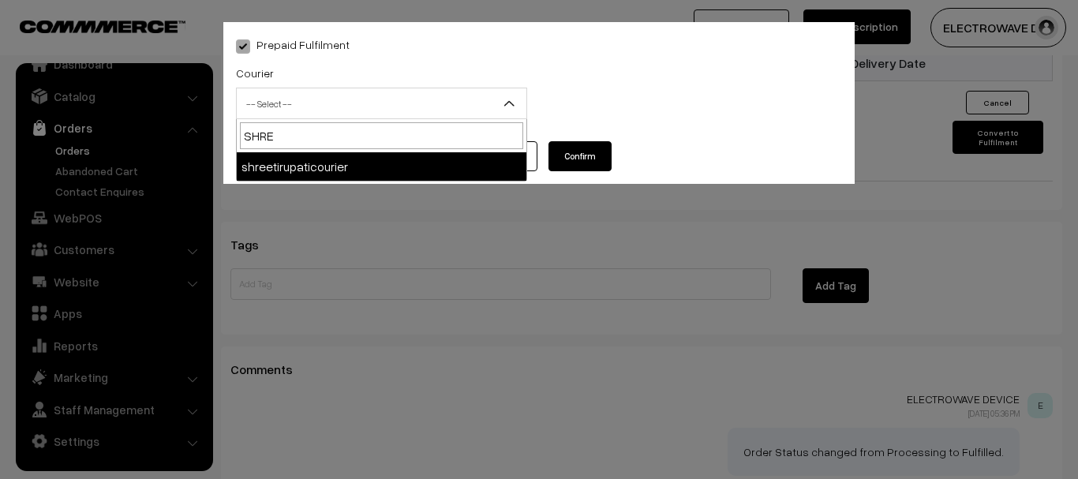
type input "SHREE"
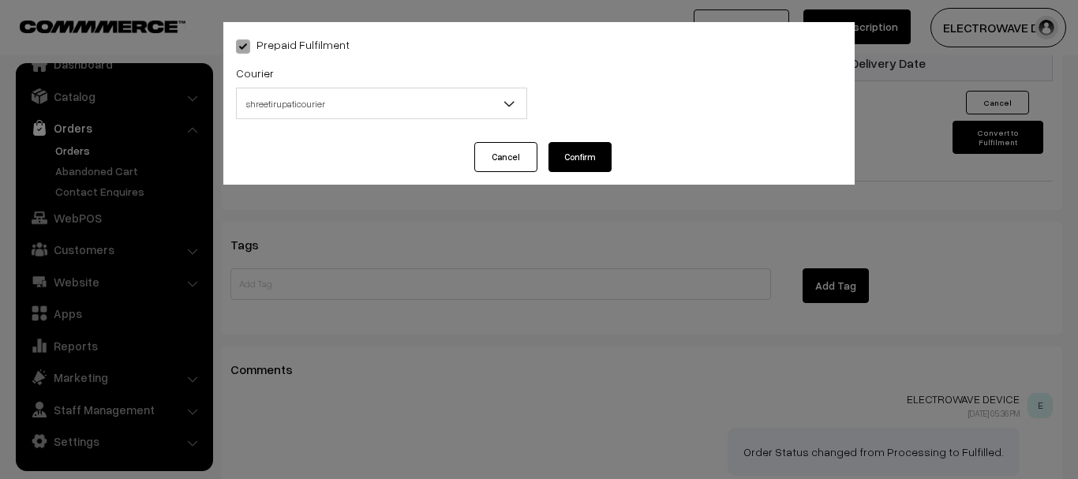
select select "8"
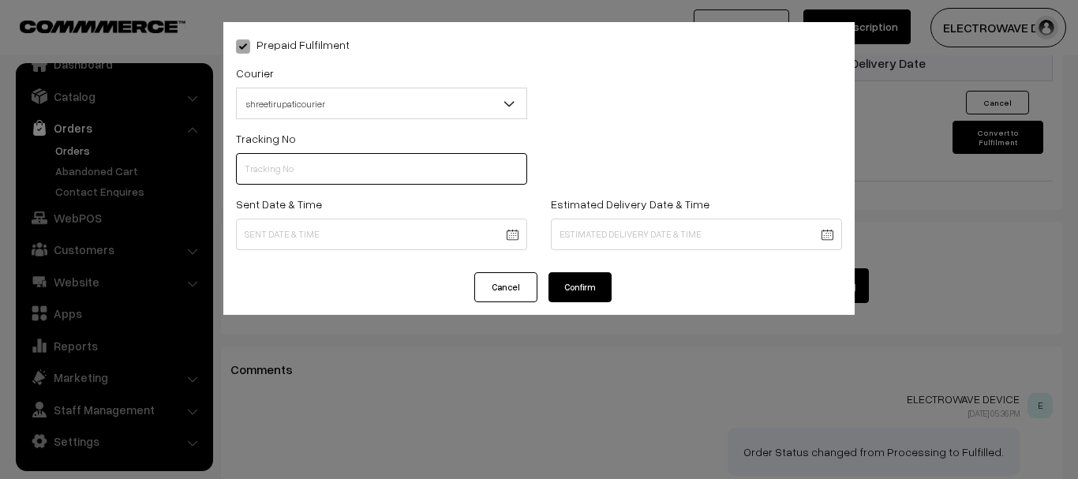
click at [333, 167] on input "text" at bounding box center [381, 169] width 291 height 32
type input "374800045800"
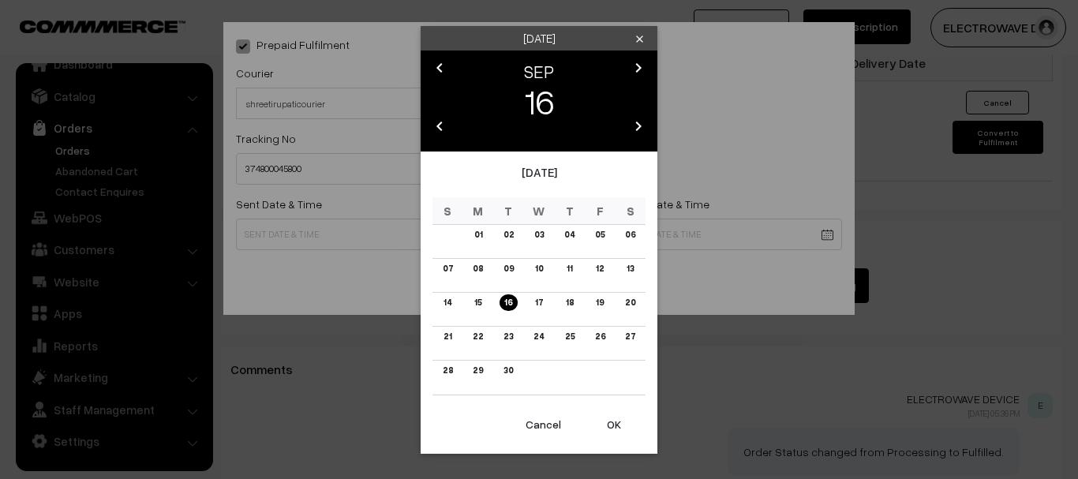
click at [602, 424] on button "OK" at bounding box center [614, 424] width 63 height 35
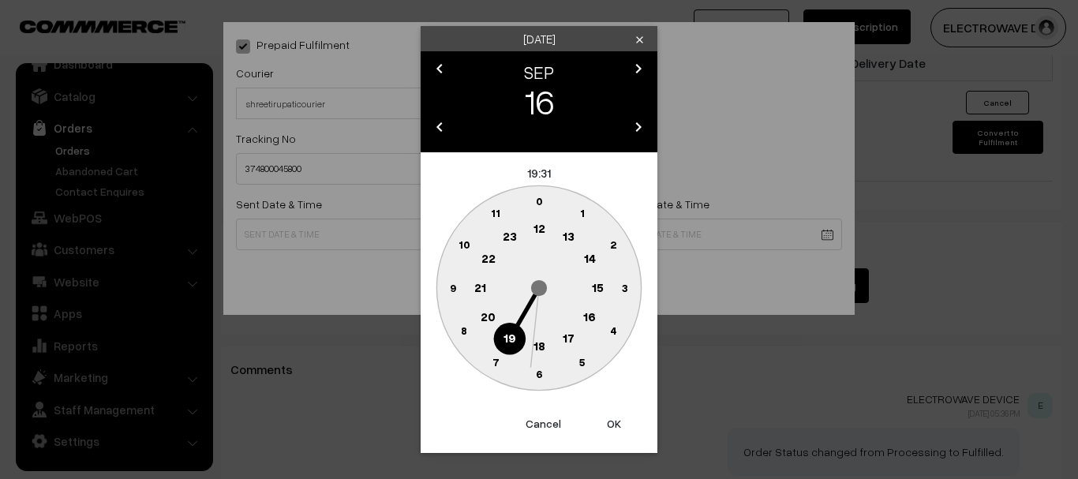
click at [602, 424] on button "OK" at bounding box center [614, 424] width 63 height 35
type input "16-09-2025 19:31"
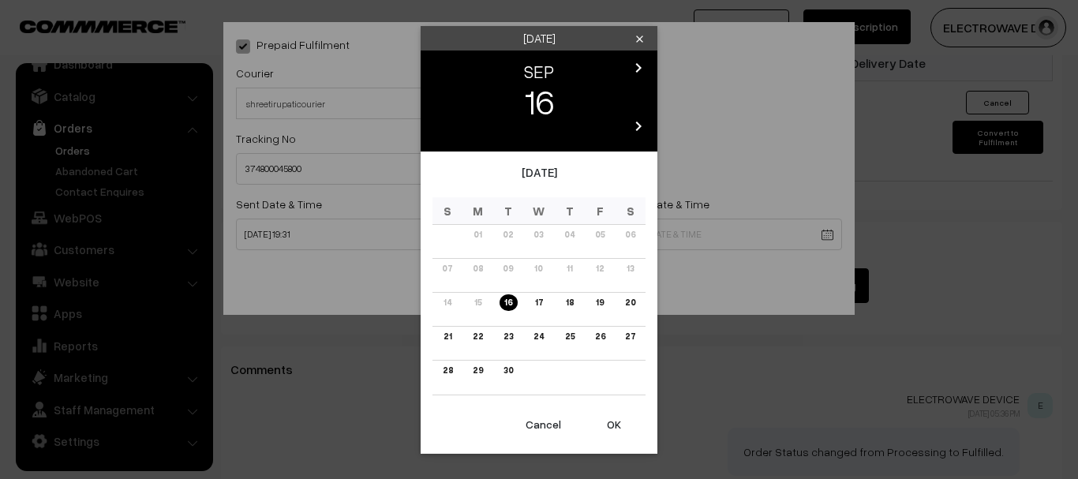
click at [601, 303] on link "19" at bounding box center [599, 302] width 17 height 17
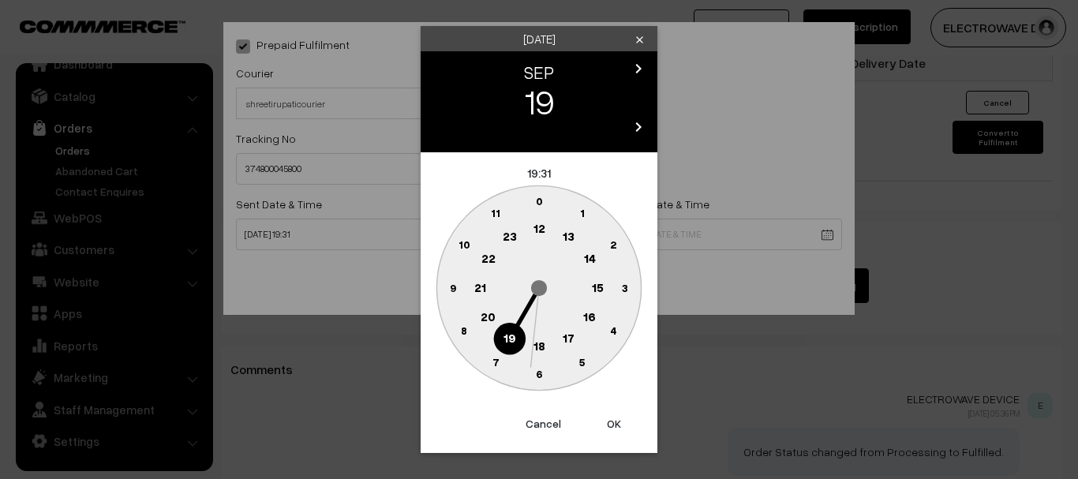
click at [609, 422] on button "OK" at bounding box center [614, 424] width 63 height 35
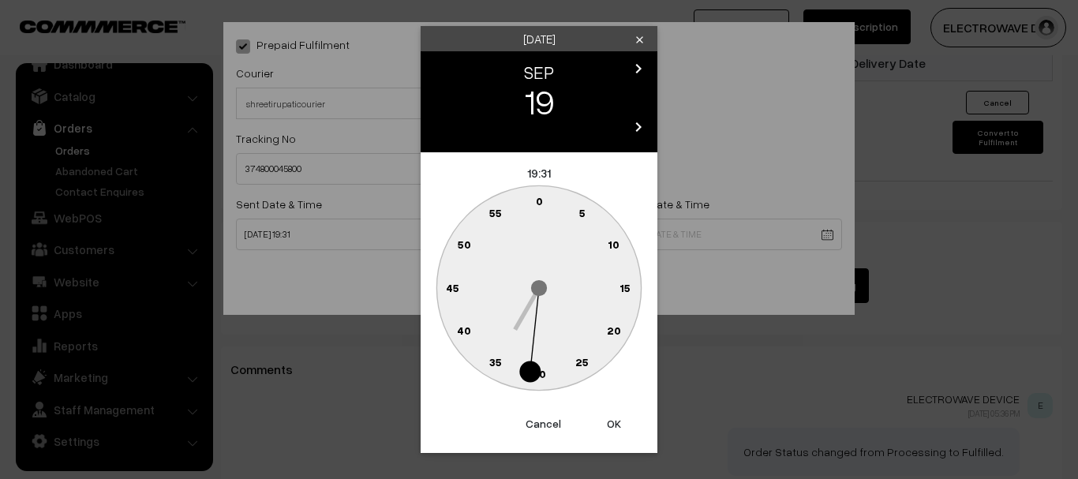
click at [609, 422] on button "OK" at bounding box center [614, 424] width 63 height 35
type input "19-09-2025 19:31"
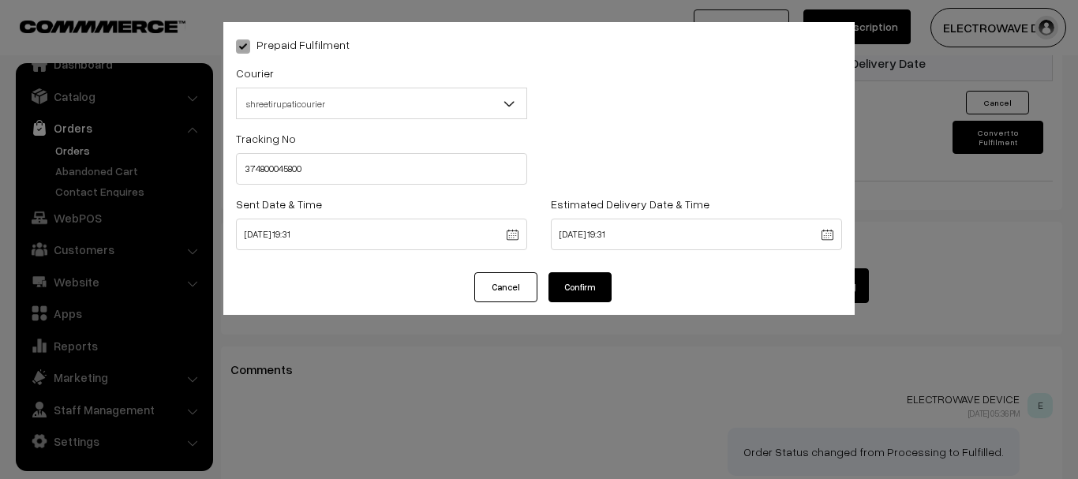
click at [585, 296] on button "Confirm" at bounding box center [580, 287] width 63 height 30
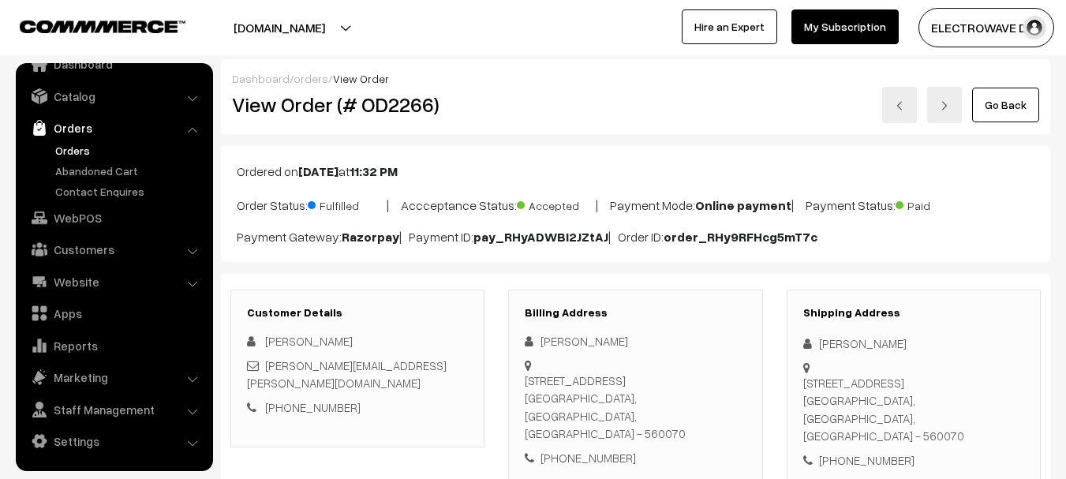
click at [59, 153] on link "Orders" at bounding box center [129, 150] width 156 height 17
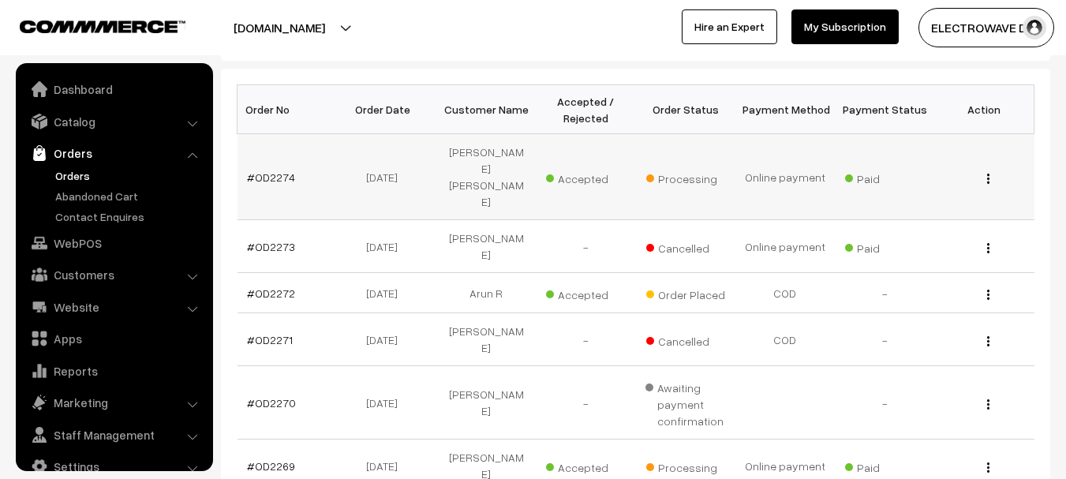
scroll to position [25, 0]
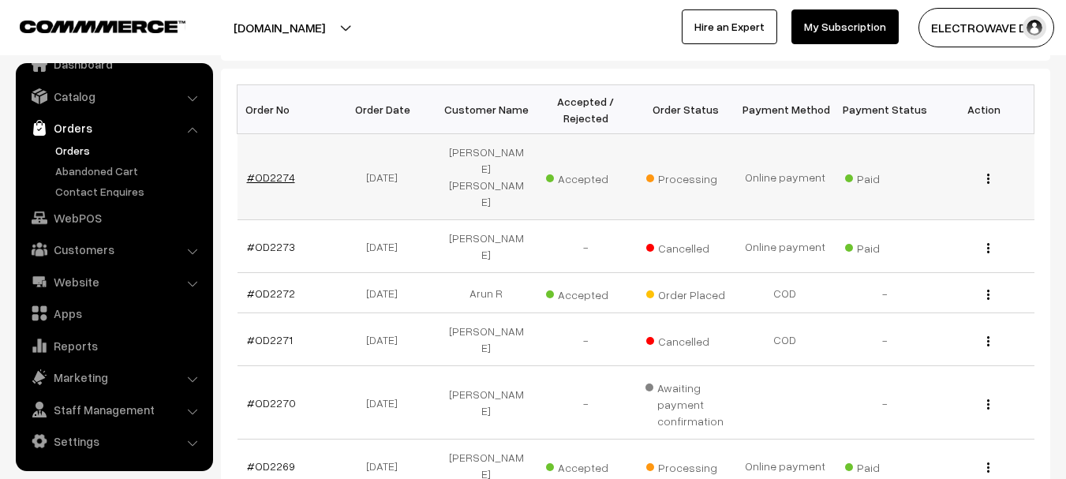
click at [271, 171] on link "#OD2274" at bounding box center [271, 177] width 48 height 13
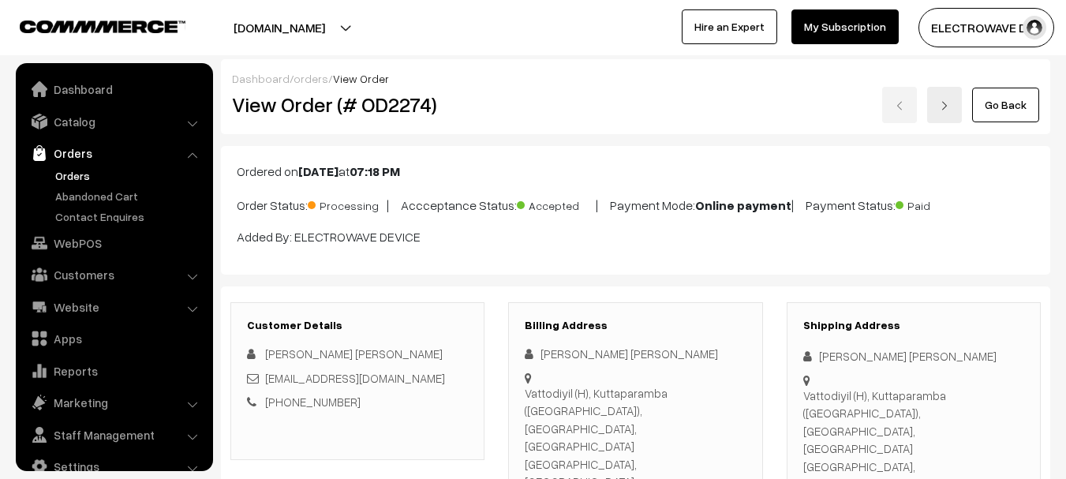
scroll to position [25, 0]
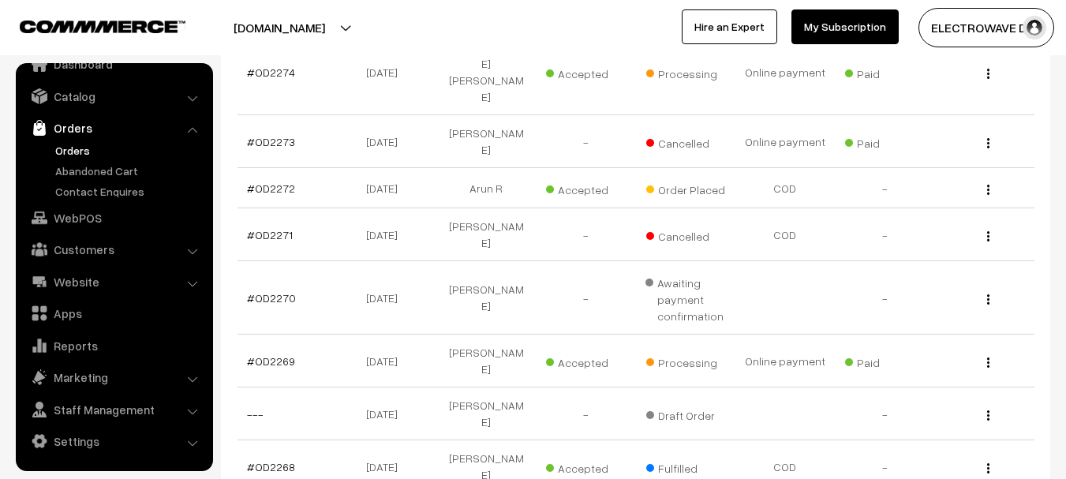
scroll to position [335, 0]
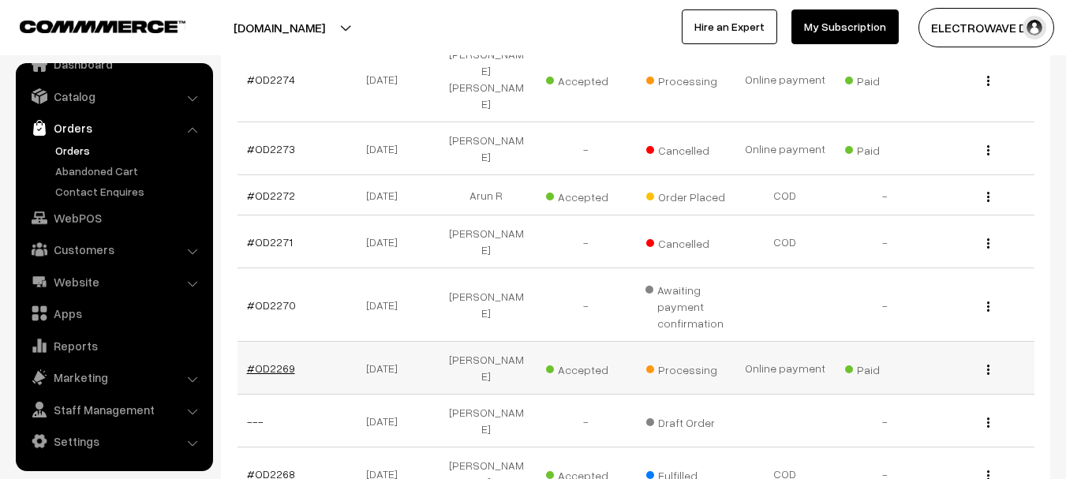
click at [264, 362] on link "#OD2269" at bounding box center [271, 368] width 48 height 13
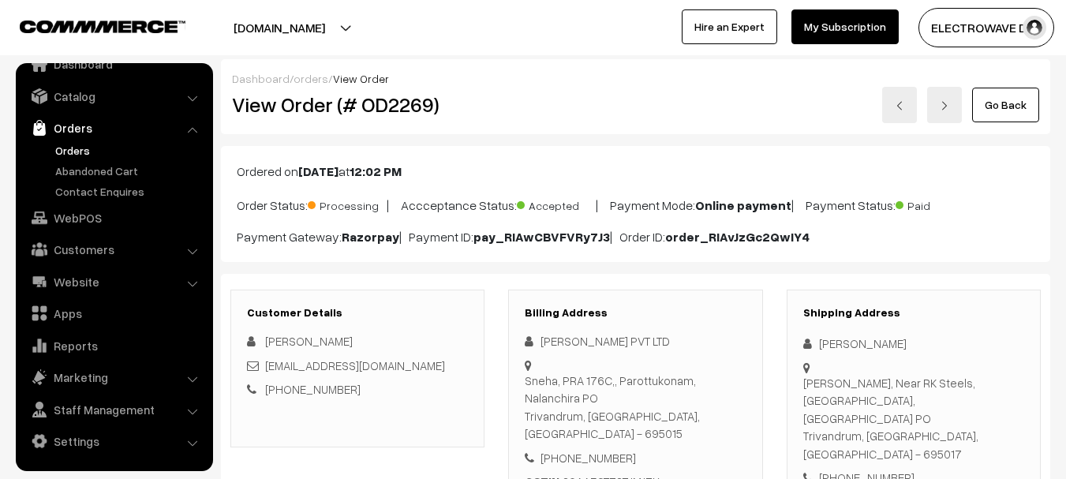
click at [74, 148] on link "Orders" at bounding box center [129, 150] width 156 height 17
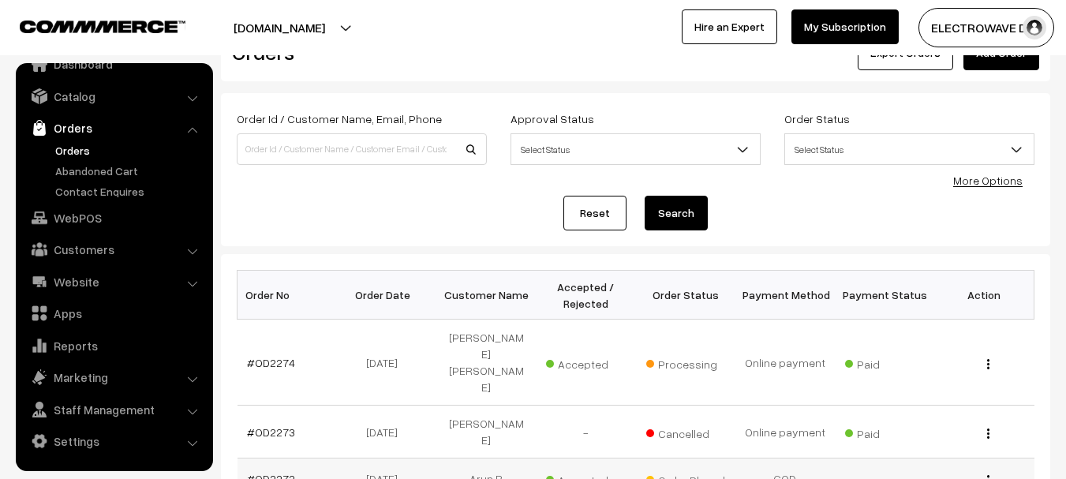
scroll to position [79, 0]
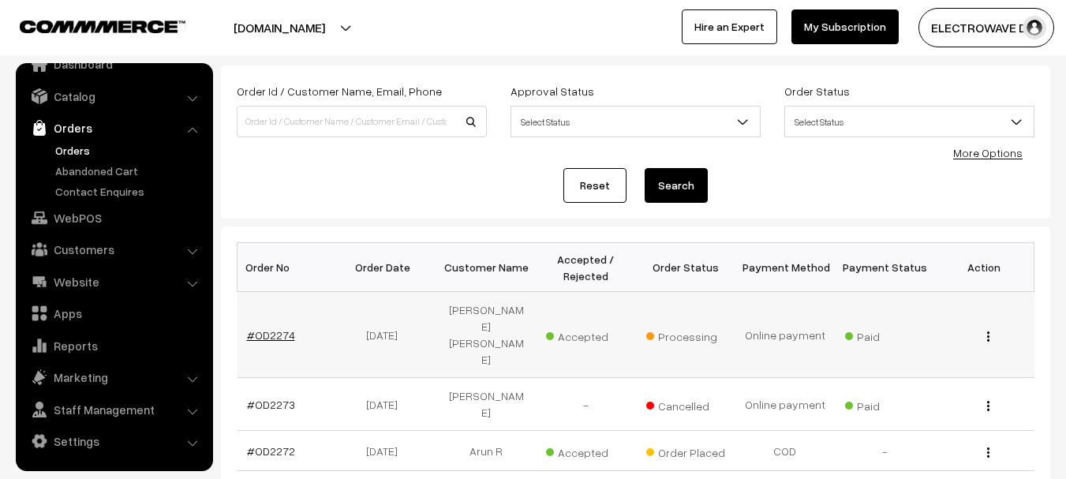
click at [256, 328] on link "#OD2274" at bounding box center [271, 334] width 48 height 13
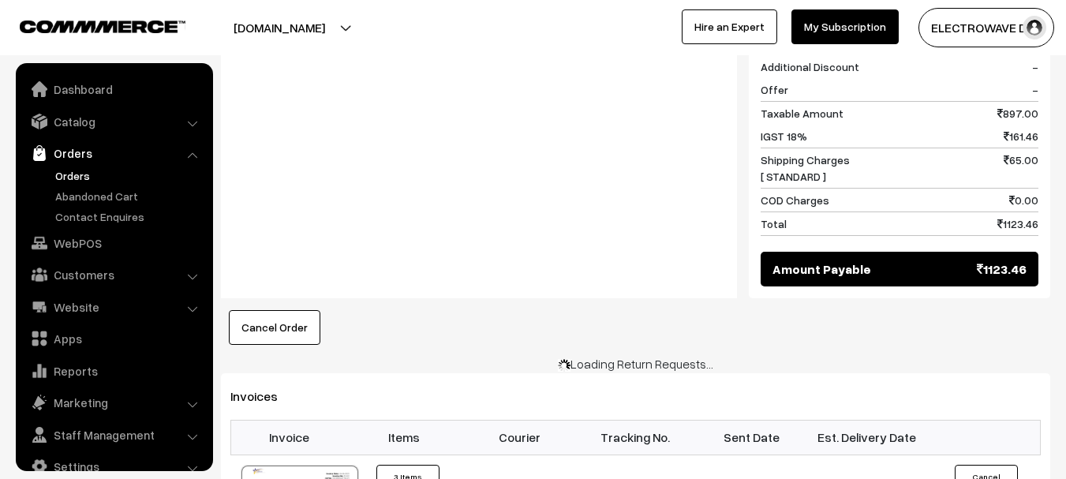
scroll to position [25, 0]
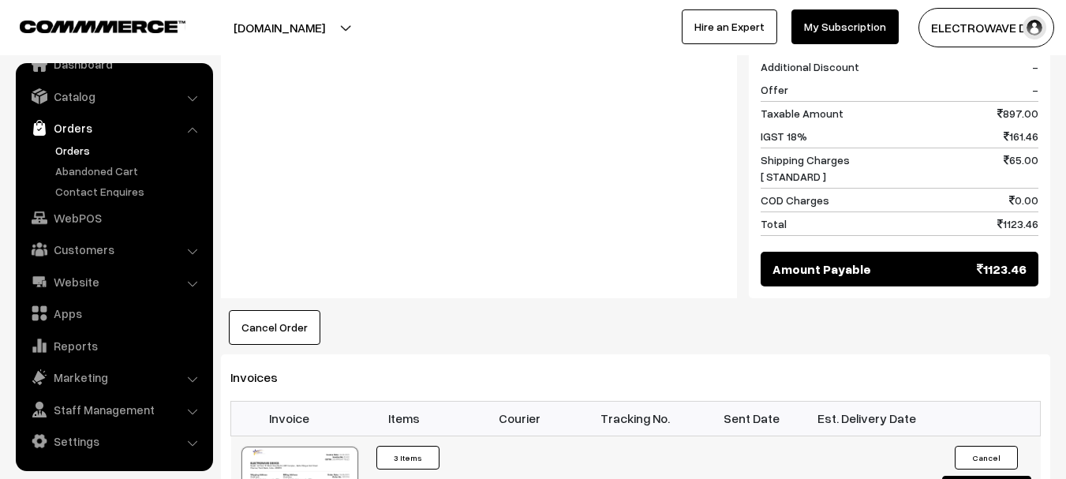
click at [309, 447] on div at bounding box center [300, 486] width 117 height 79
click at [87, 143] on link "Orders" at bounding box center [129, 150] width 156 height 17
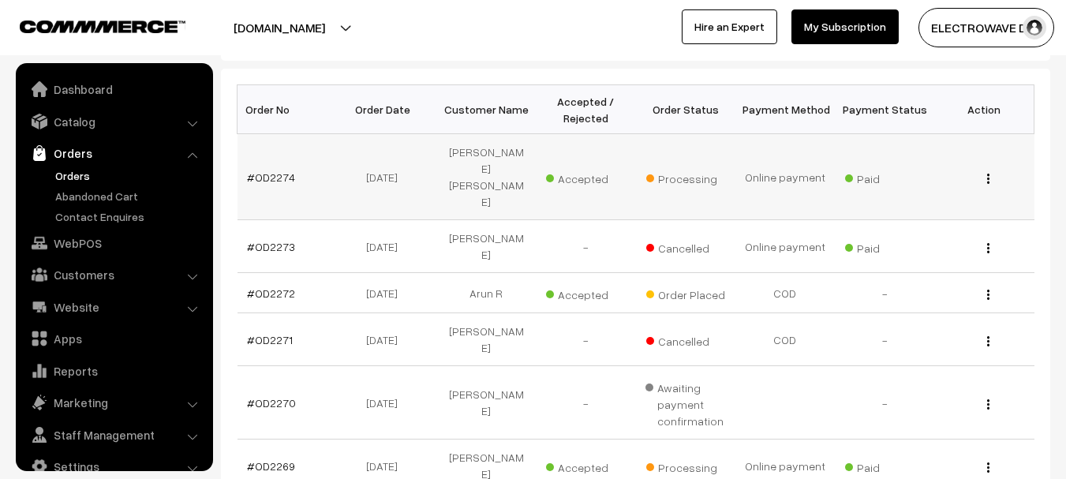
scroll to position [25, 0]
